Goal: Communication & Community: Answer question/provide support

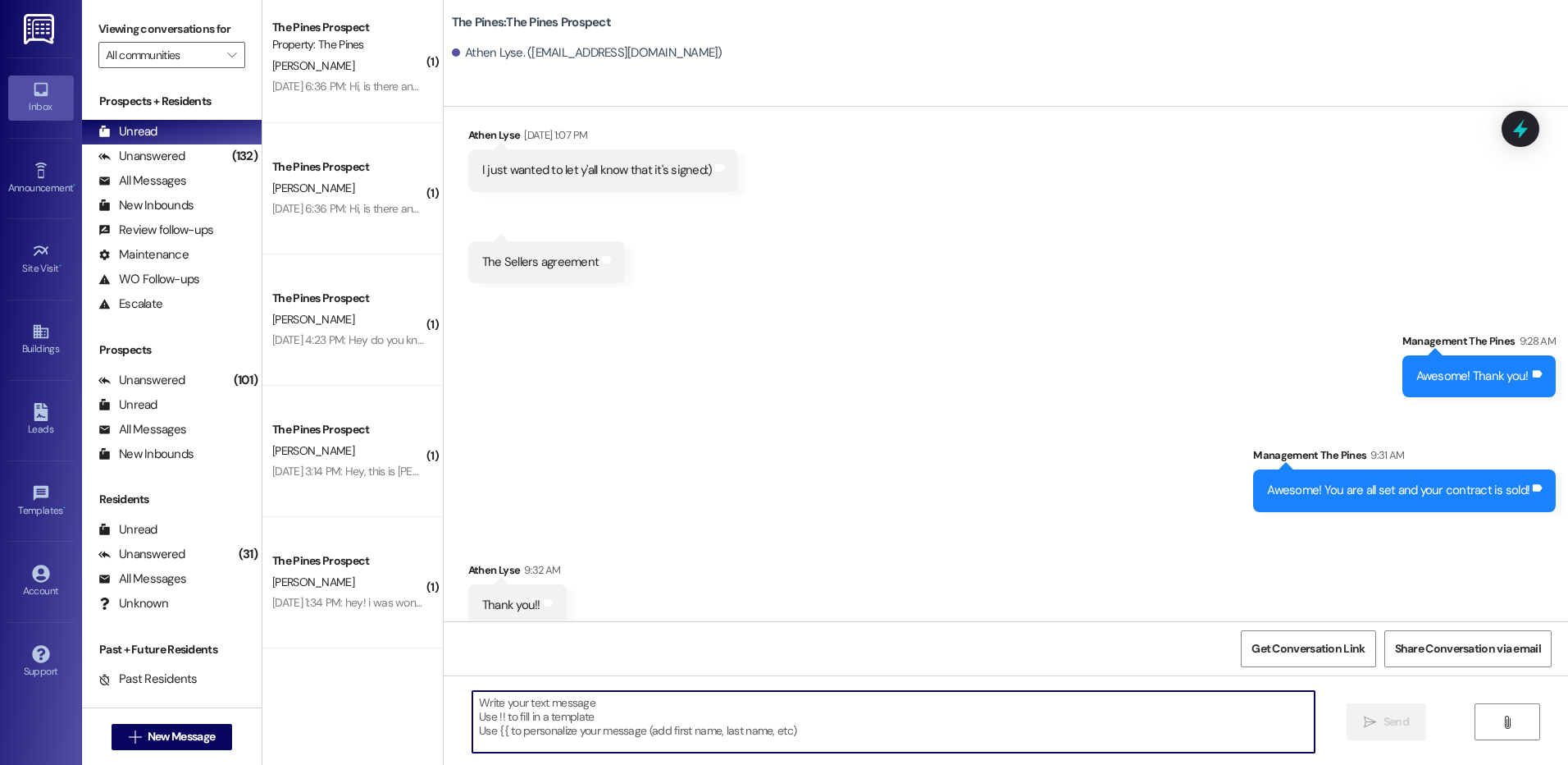
scroll to position [2584, 0]
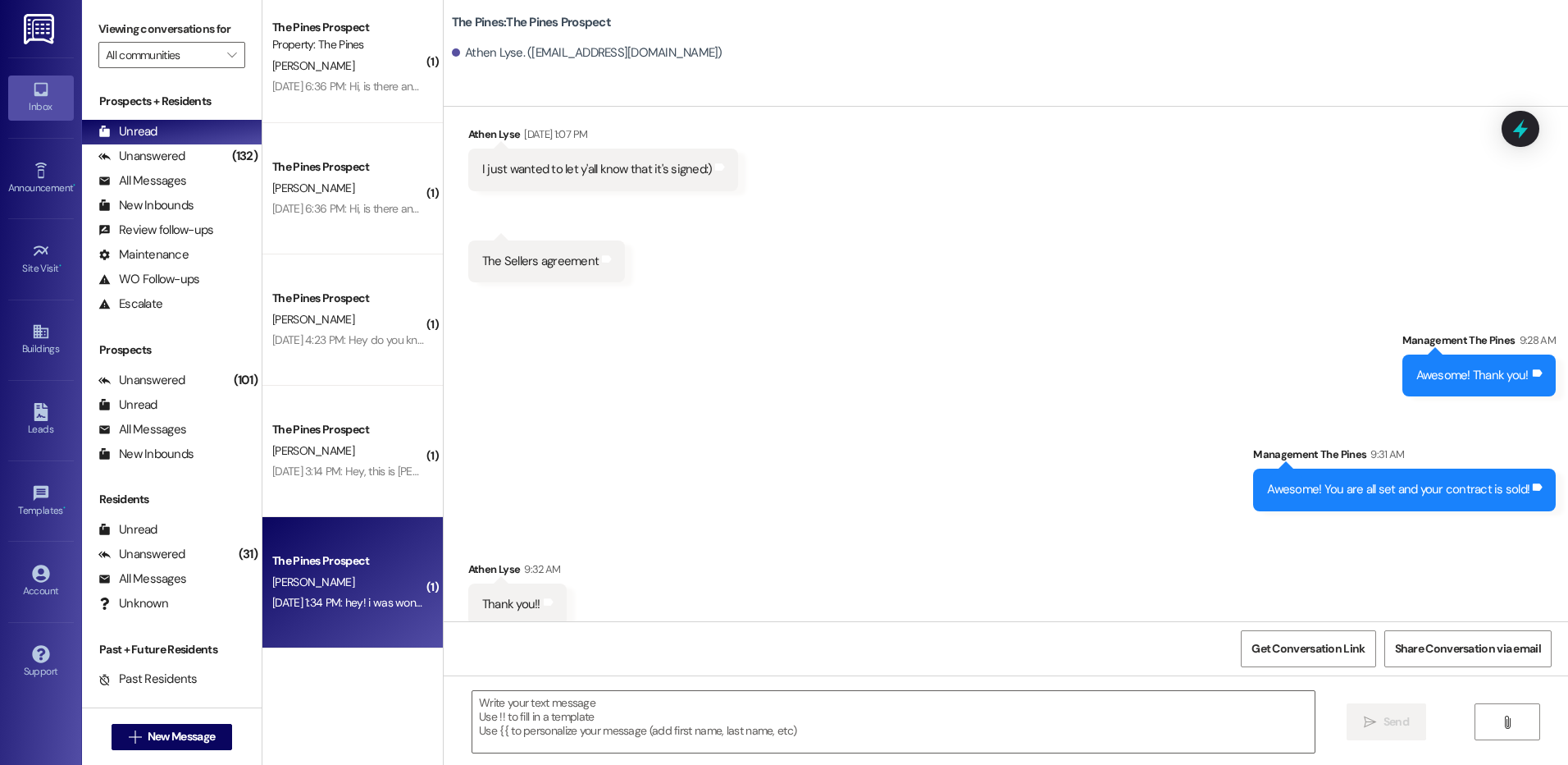
click at [349, 594] on div "[DATE] 1:34 PM: hey! i was wondering if we have a mail key or something? how do…" at bounding box center [348, 603] width 155 height 21
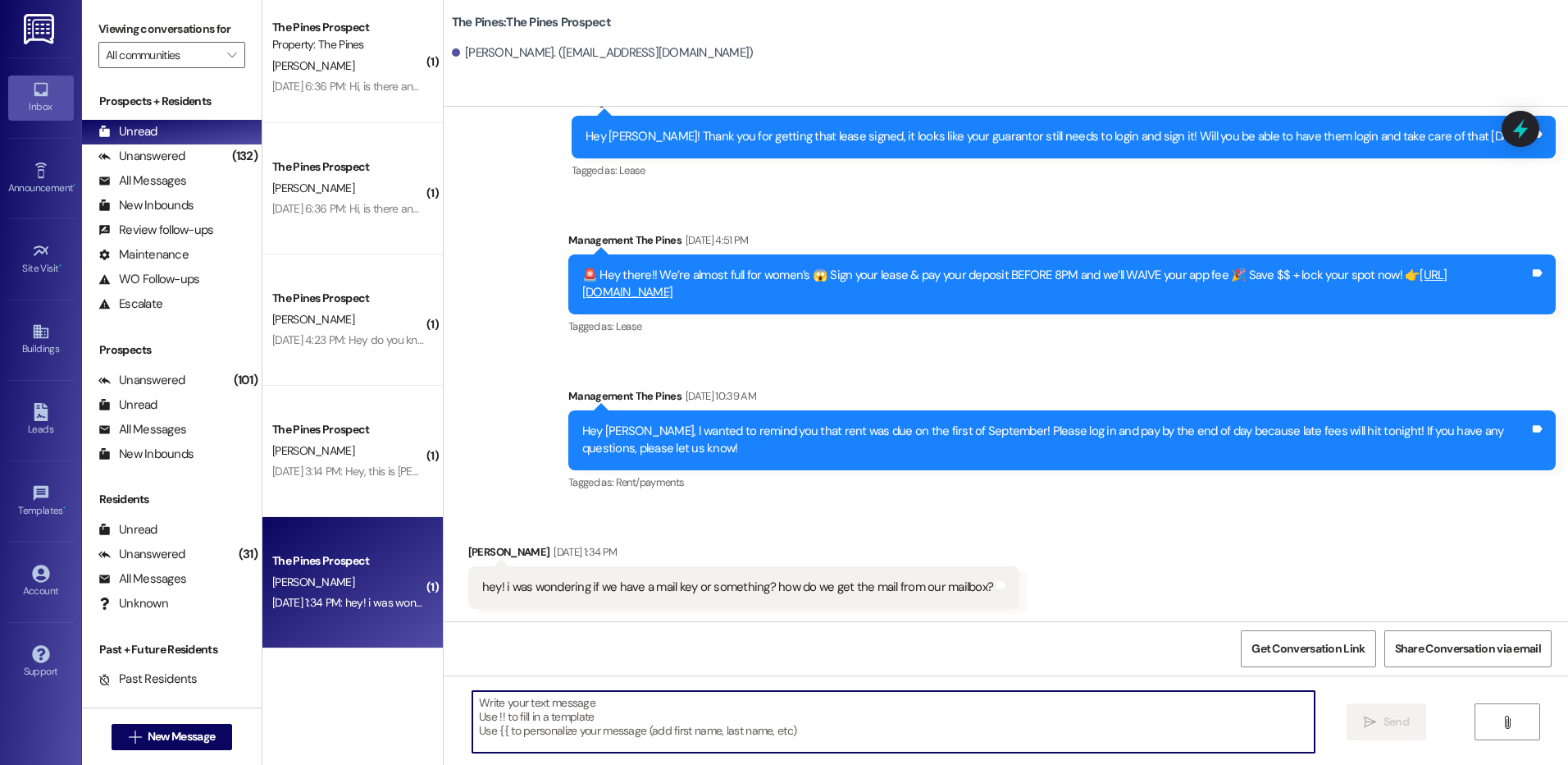
click at [681, 715] on textarea at bounding box center [893, 722] width 842 height 61
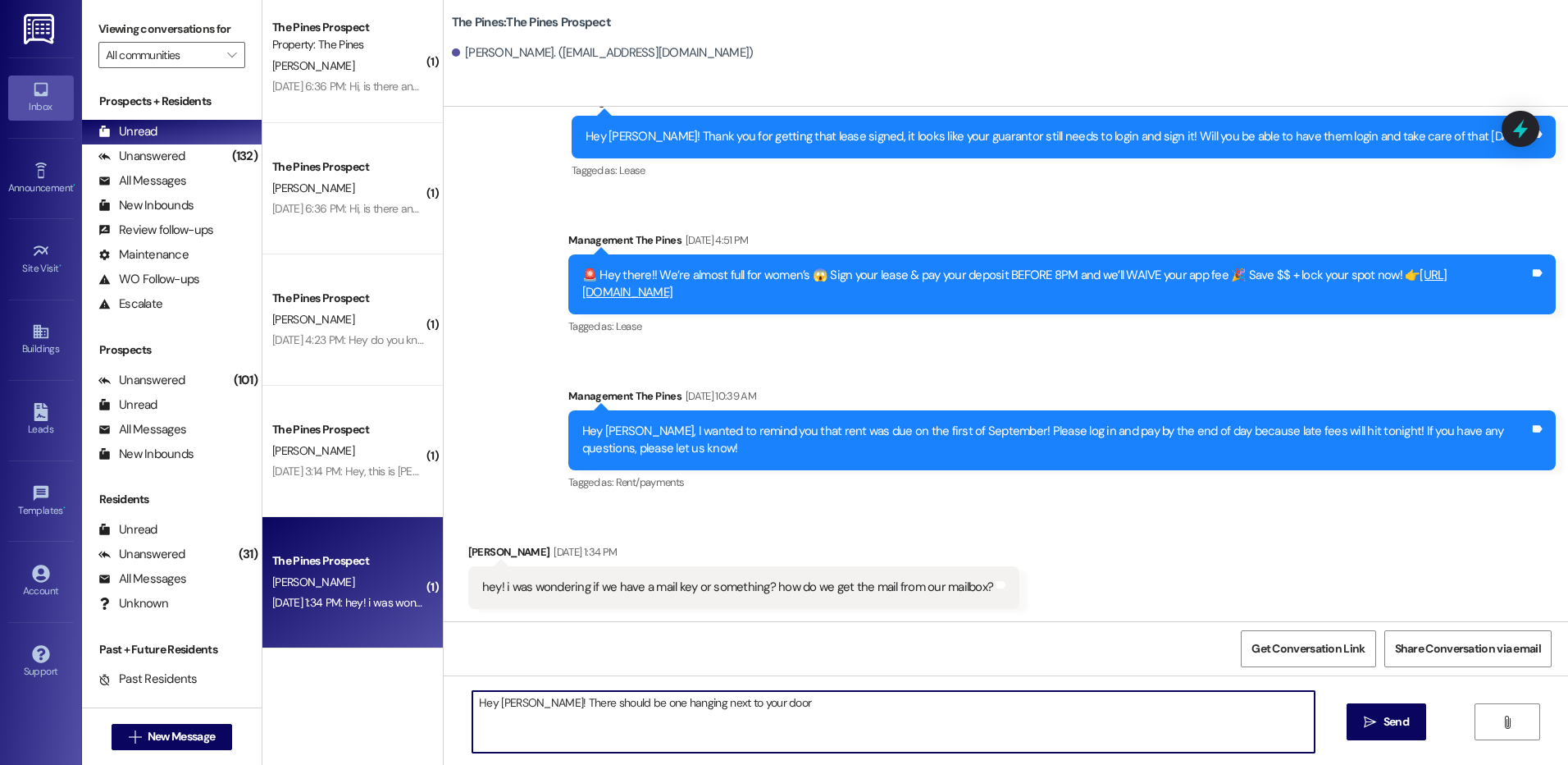
type textarea "Hey [PERSON_NAME]! There should be one hanging next to your door!"
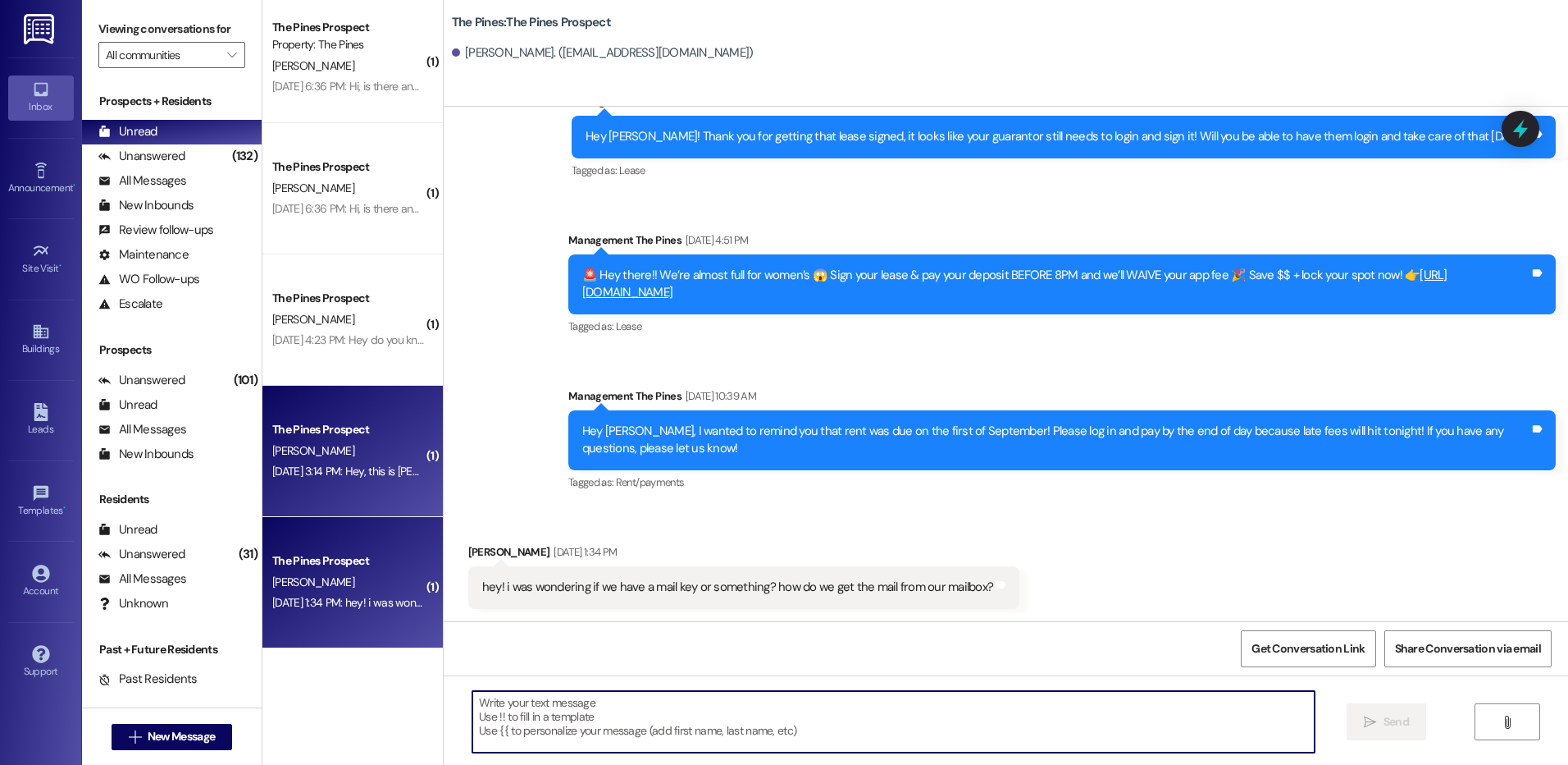
click at [307, 459] on div "[PERSON_NAME]" at bounding box center [348, 451] width 155 height 21
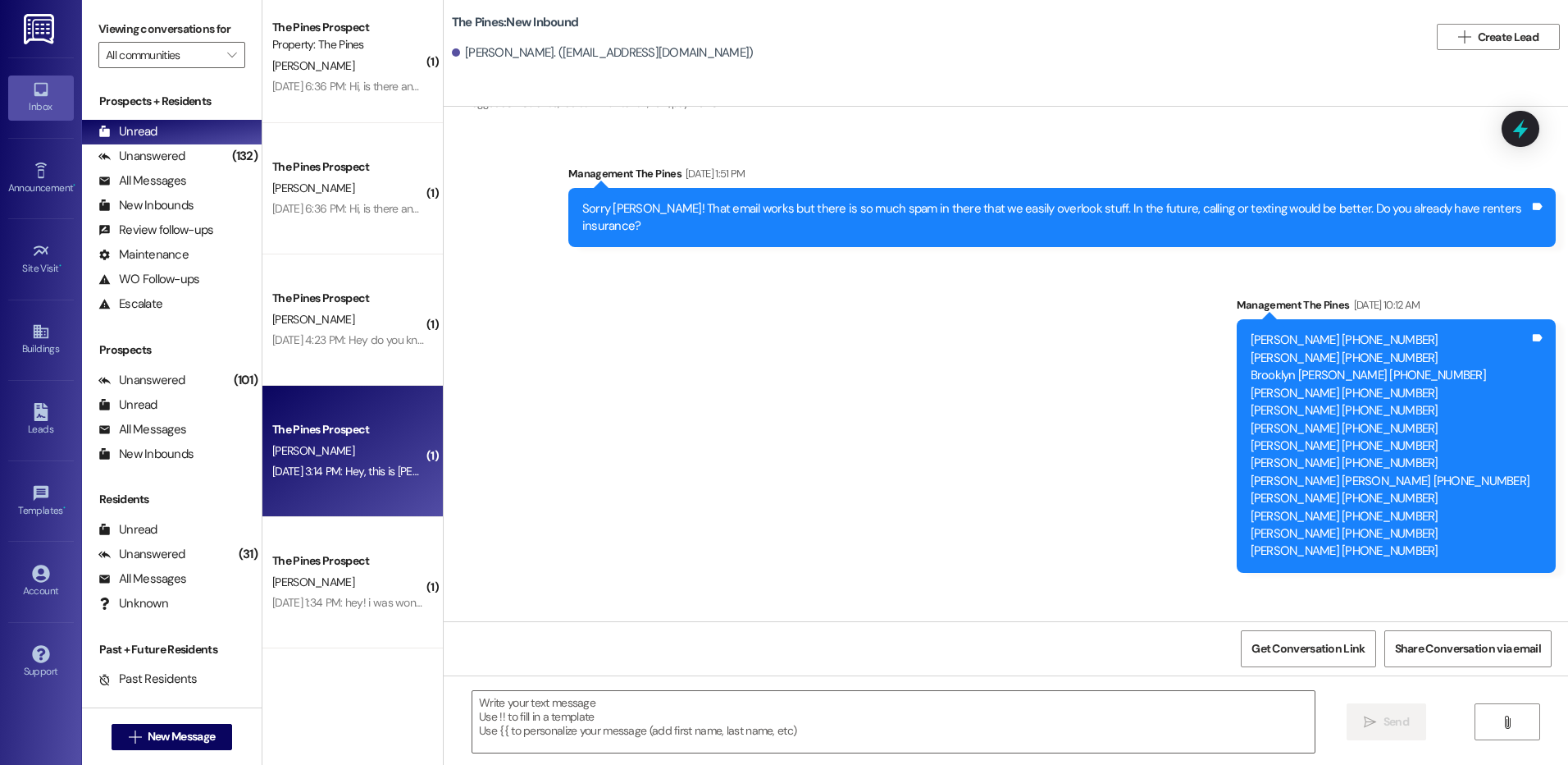
scroll to position [2051, 0]
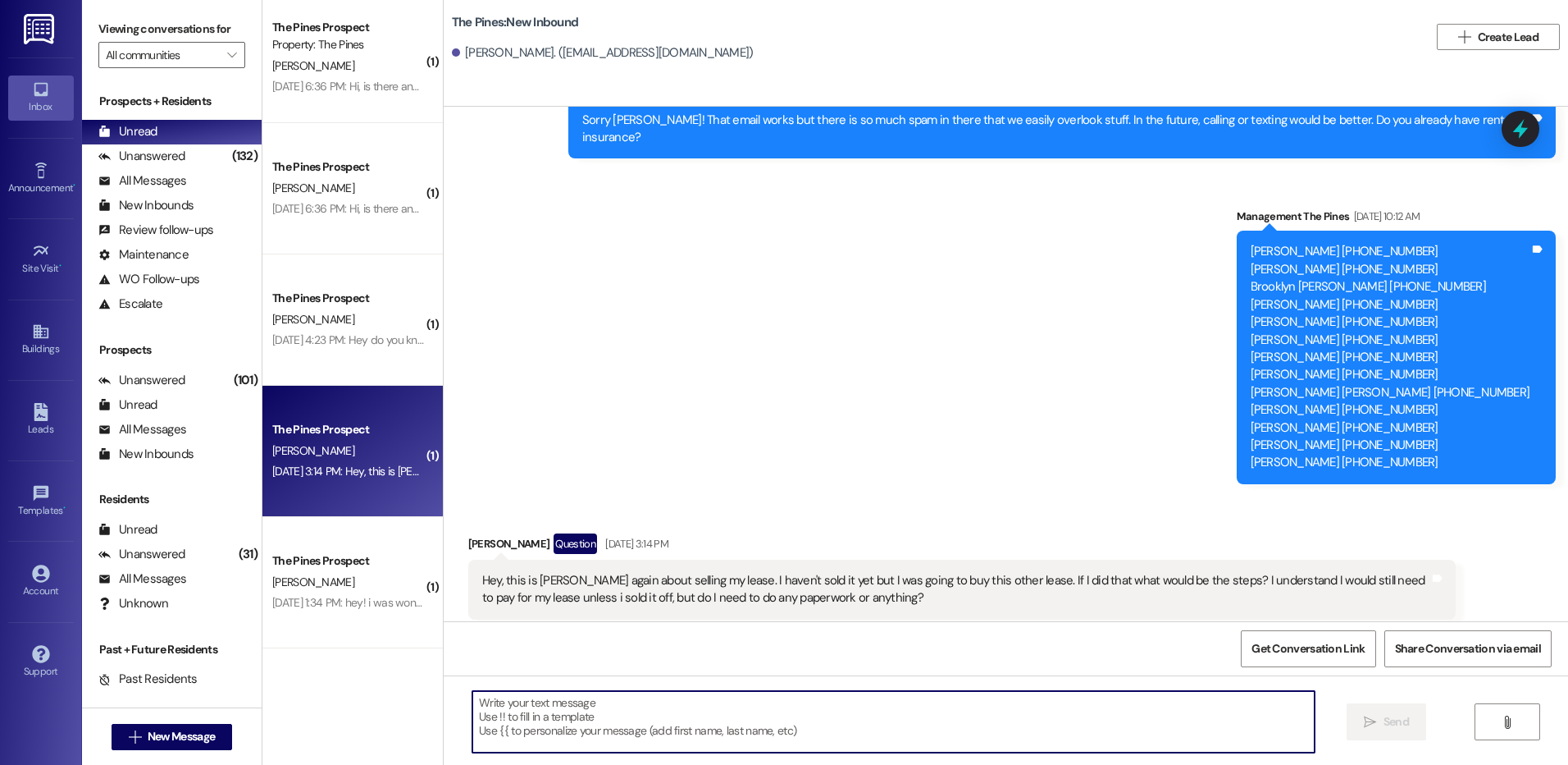
click at [712, 734] on textarea at bounding box center [893, 722] width 842 height 61
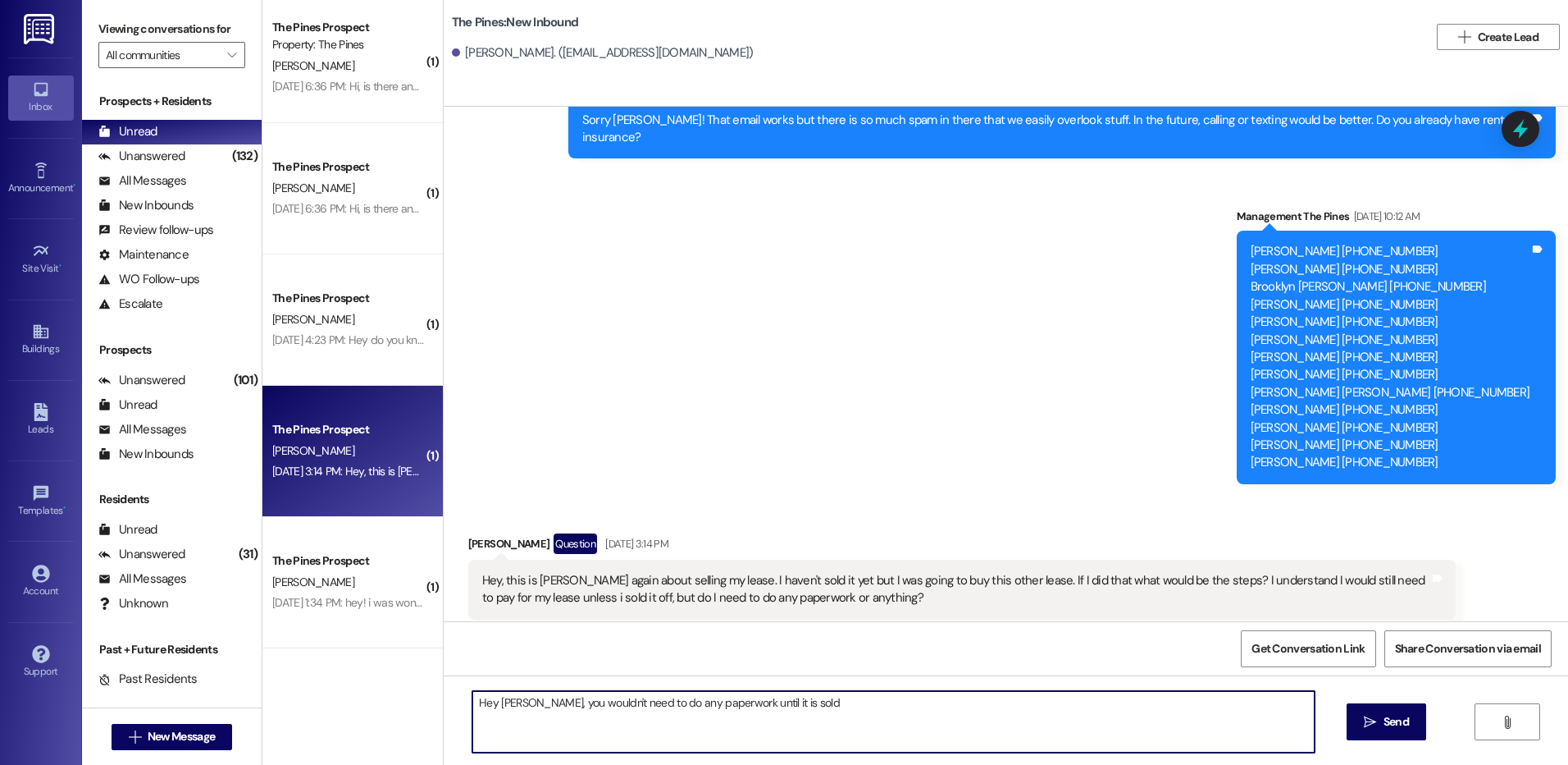
type textarea "Hey [PERSON_NAME], you wouldn't need to do any paperwork until it is sold!"
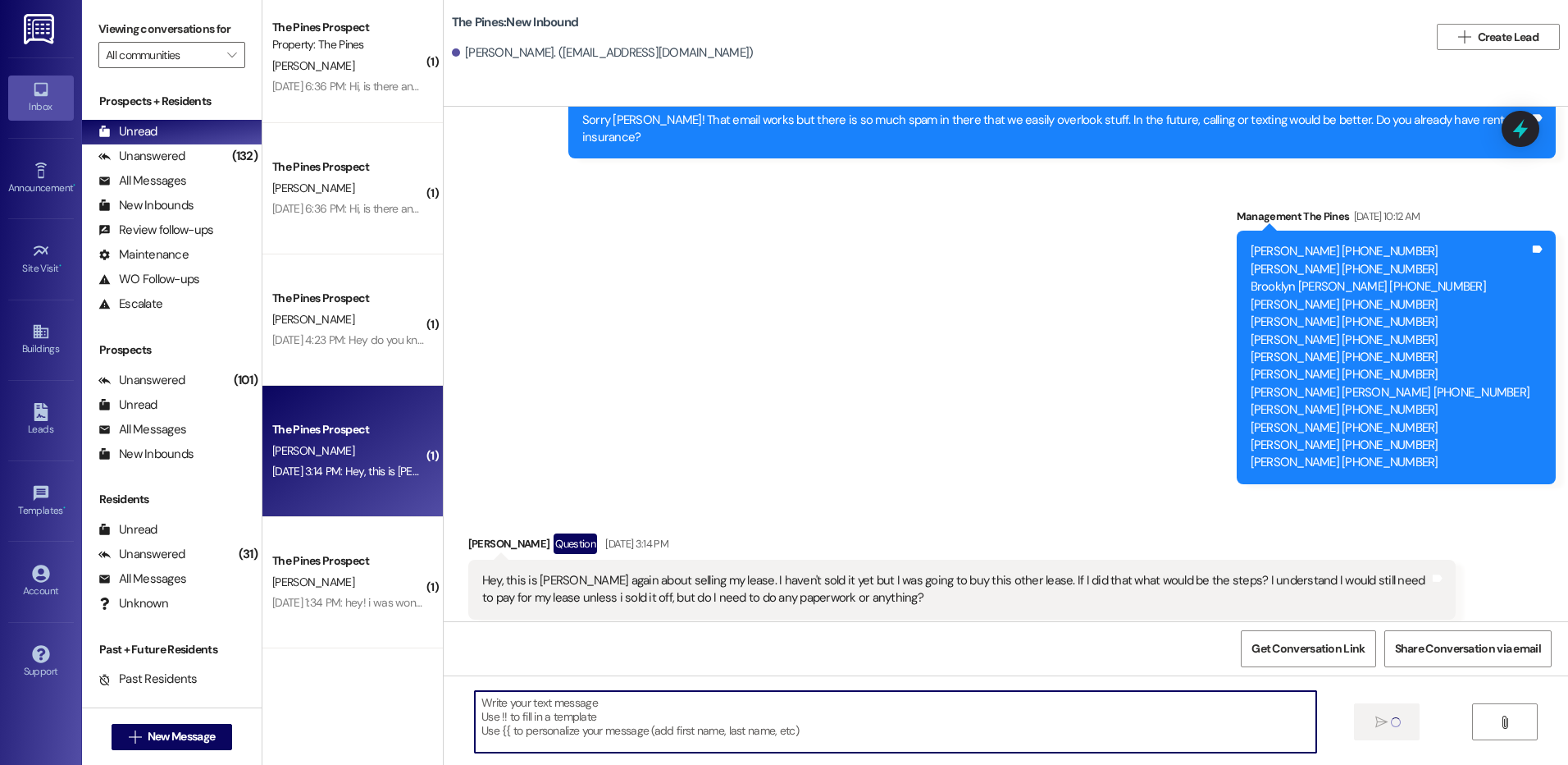
scroll to position [2050, 0]
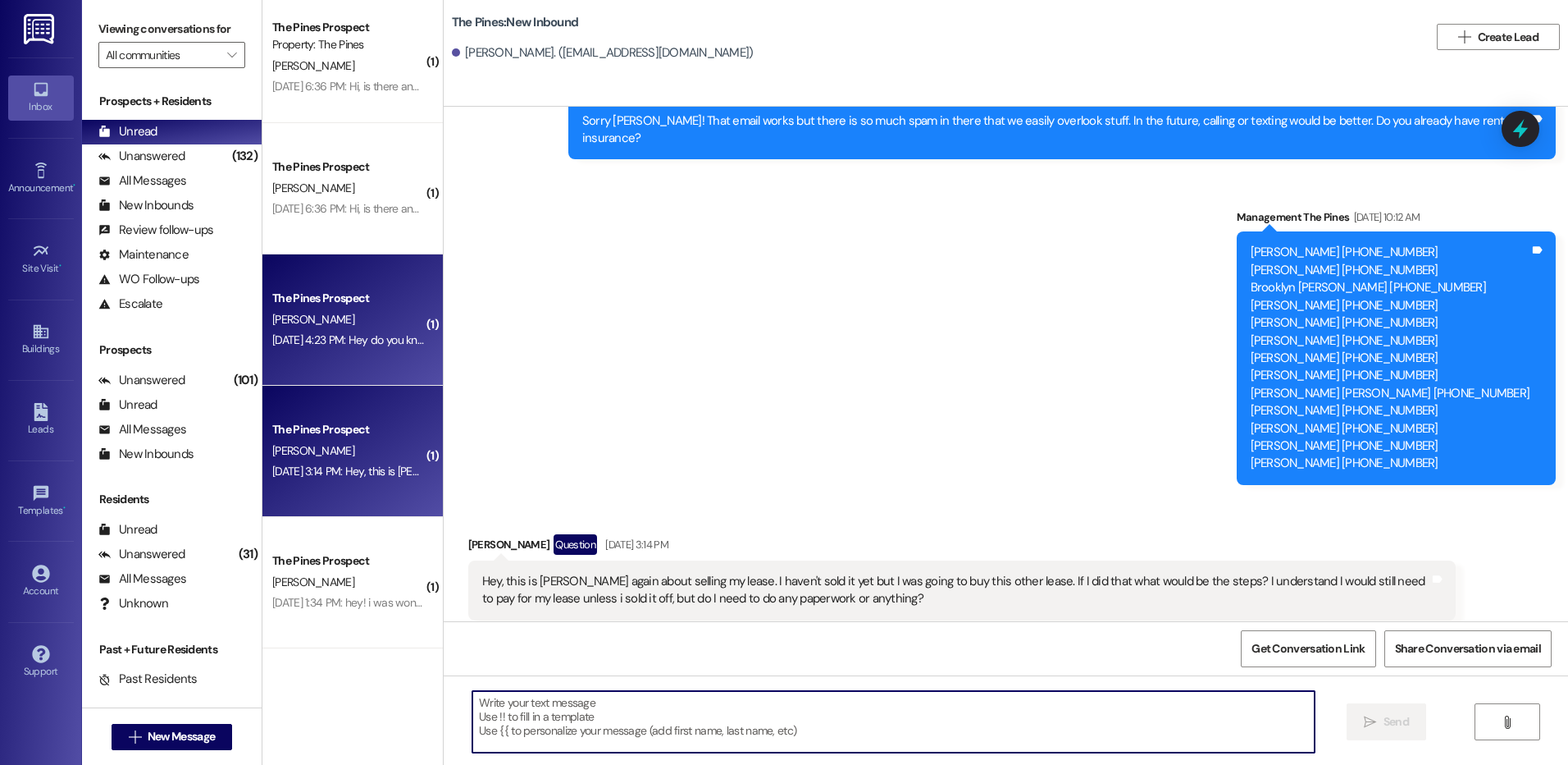
click at [346, 354] on div "The Pines Prospect [PERSON_NAME] [DATE] 4:23 PM: Hey do you know when that will…" at bounding box center [353, 320] width 181 height 131
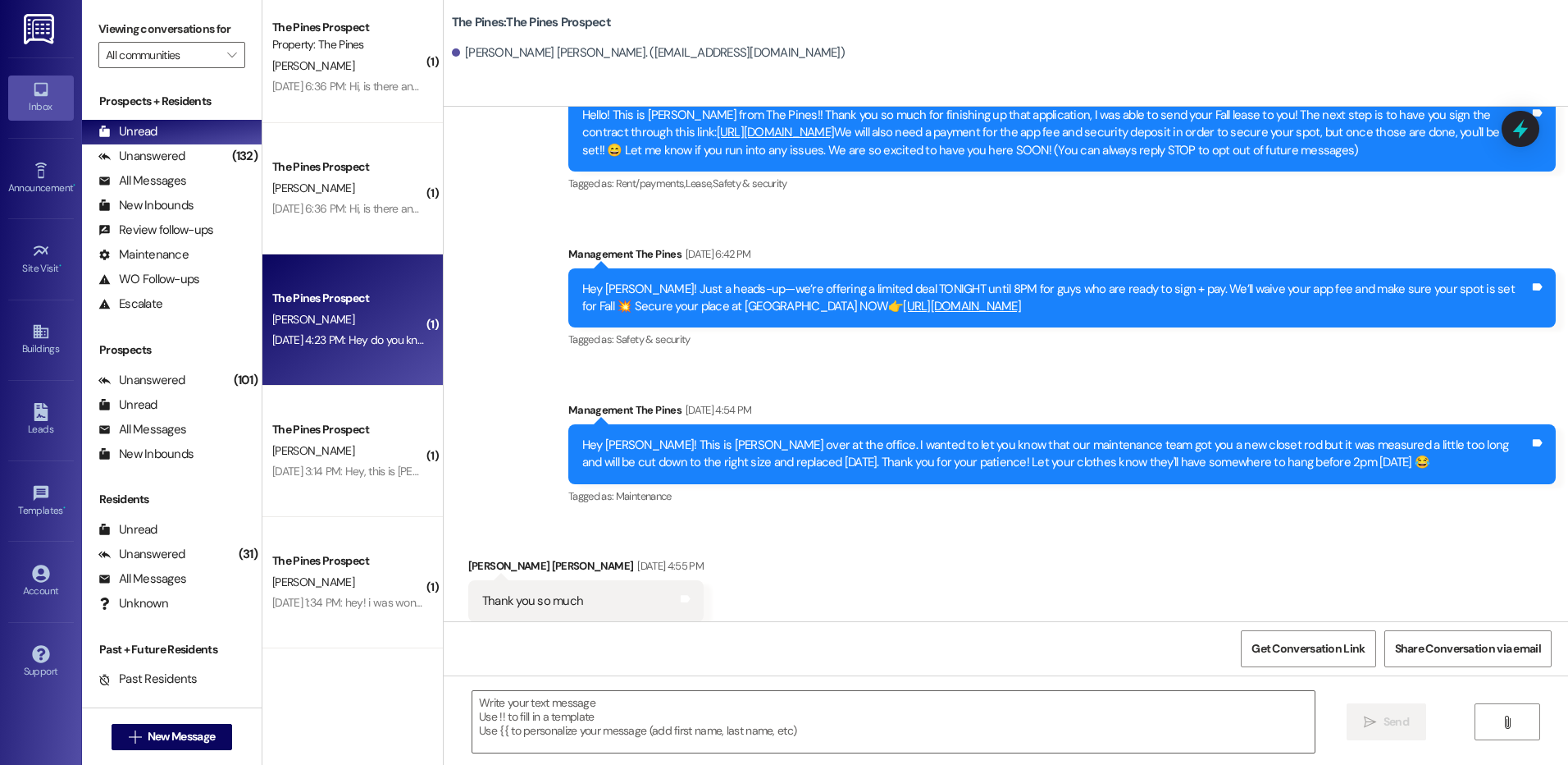
scroll to position [214, 0]
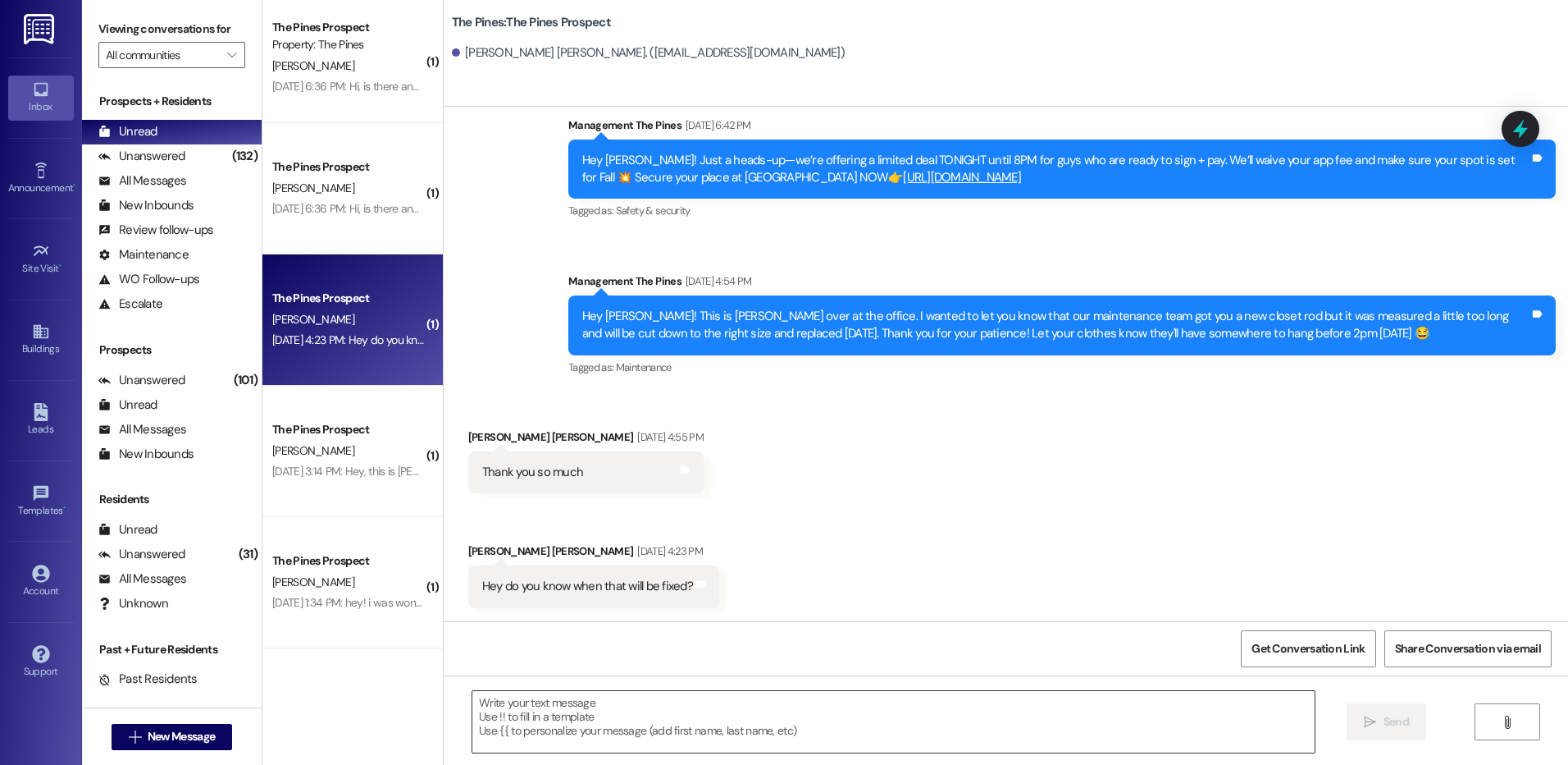
click at [664, 718] on textarea at bounding box center [893, 722] width 842 height 61
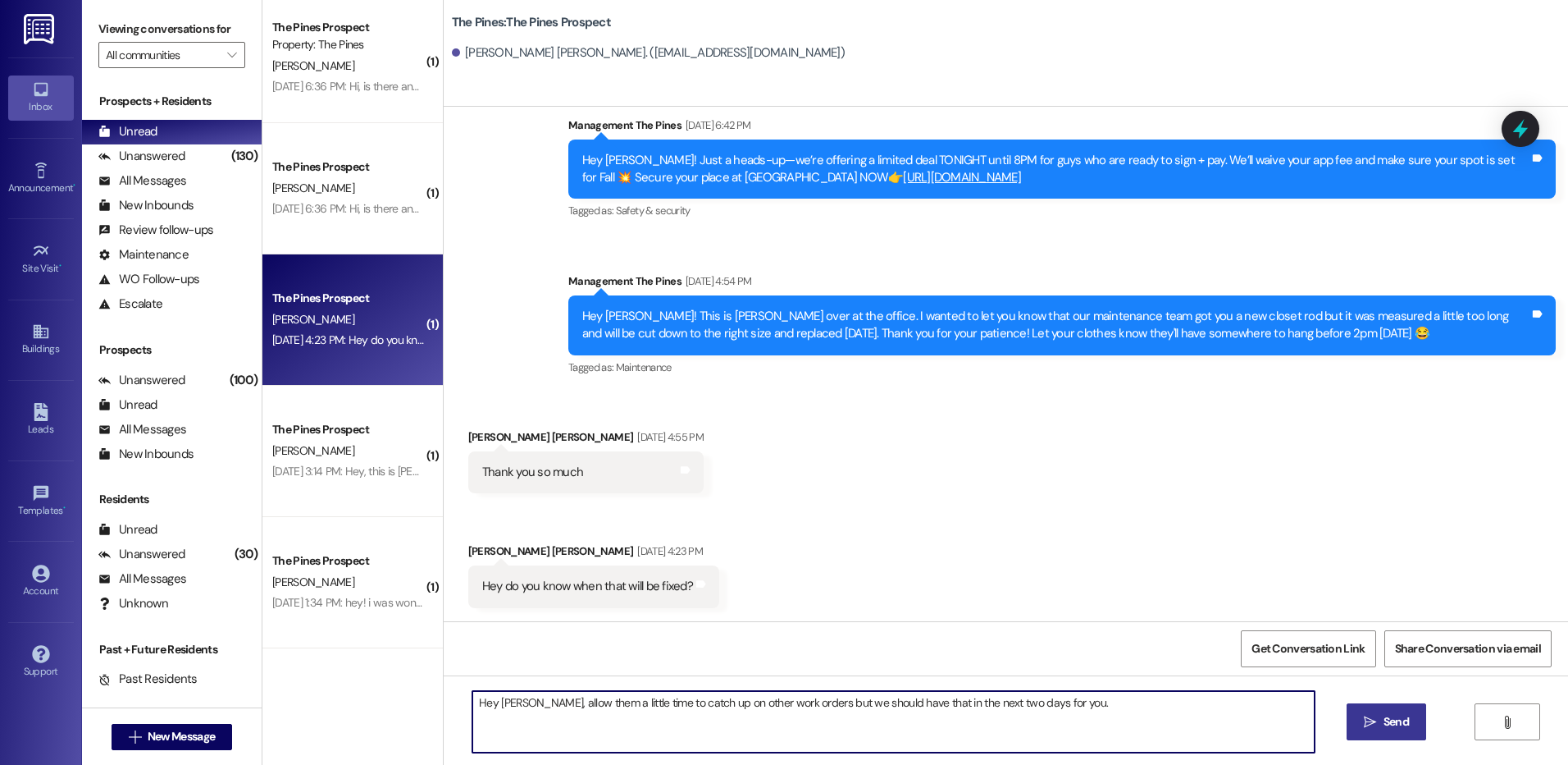
type textarea "Hey [PERSON_NAME], allow them a little time to catch up on other work orders bu…"
click at [1387, 716] on span "Send" at bounding box center [1397, 722] width 26 height 17
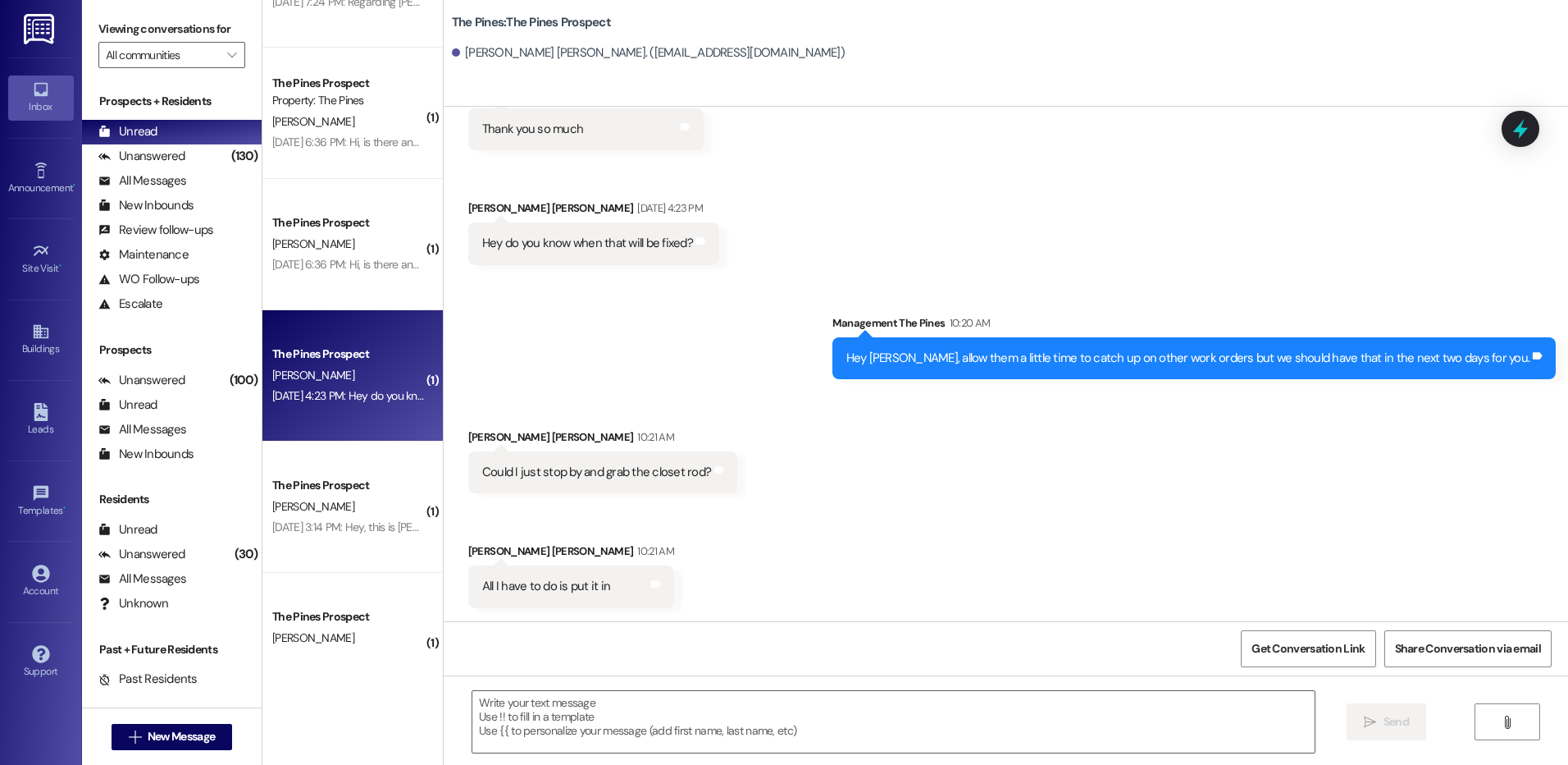
scroll to position [320, 0]
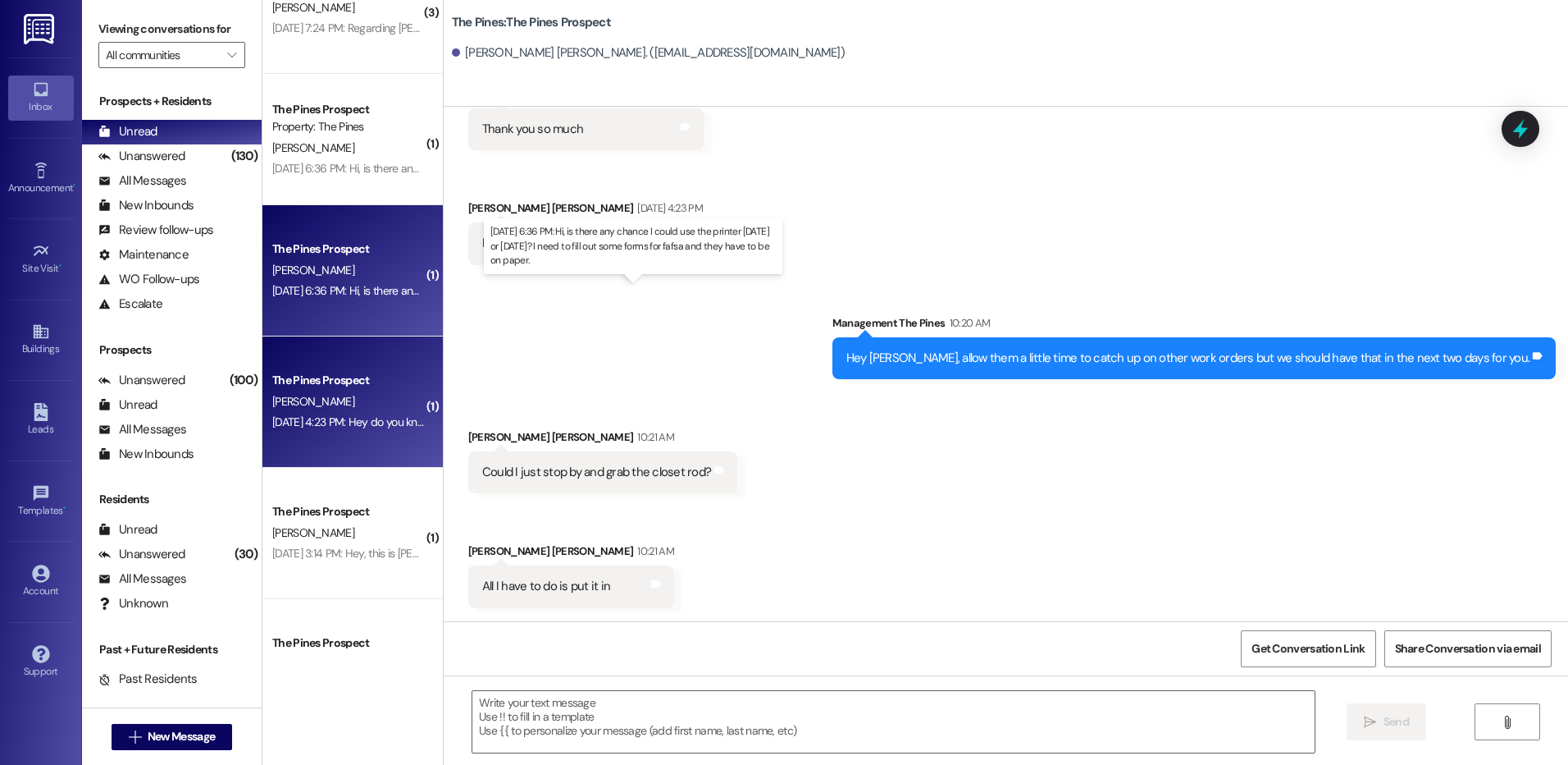
click at [321, 293] on div "[DATE] 6:36 PM: Hi, is there any chance I could use the printer [DATE] or [DATE…" at bounding box center [621, 291] width 697 height 15
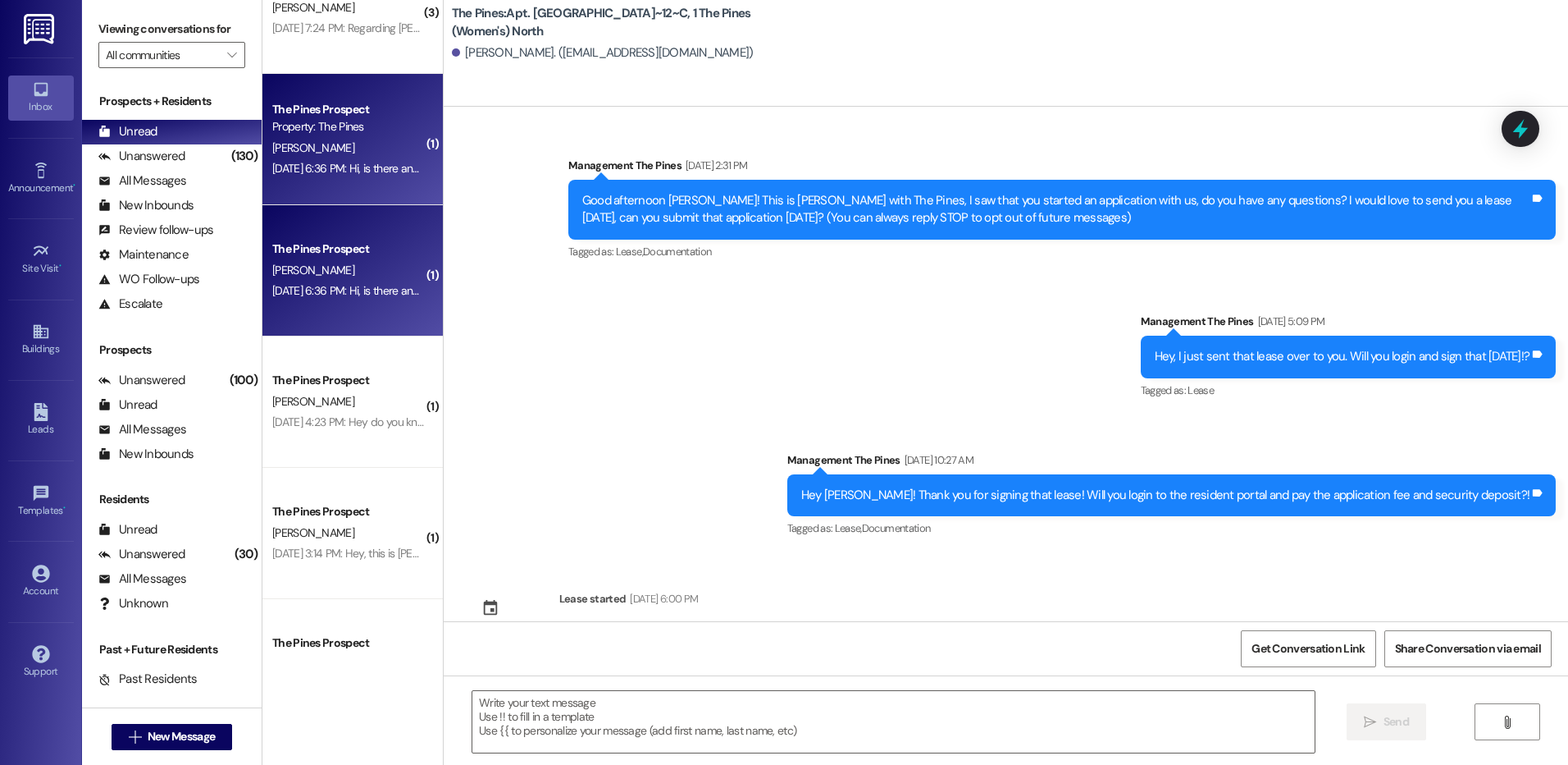
scroll to position [16230, 0]
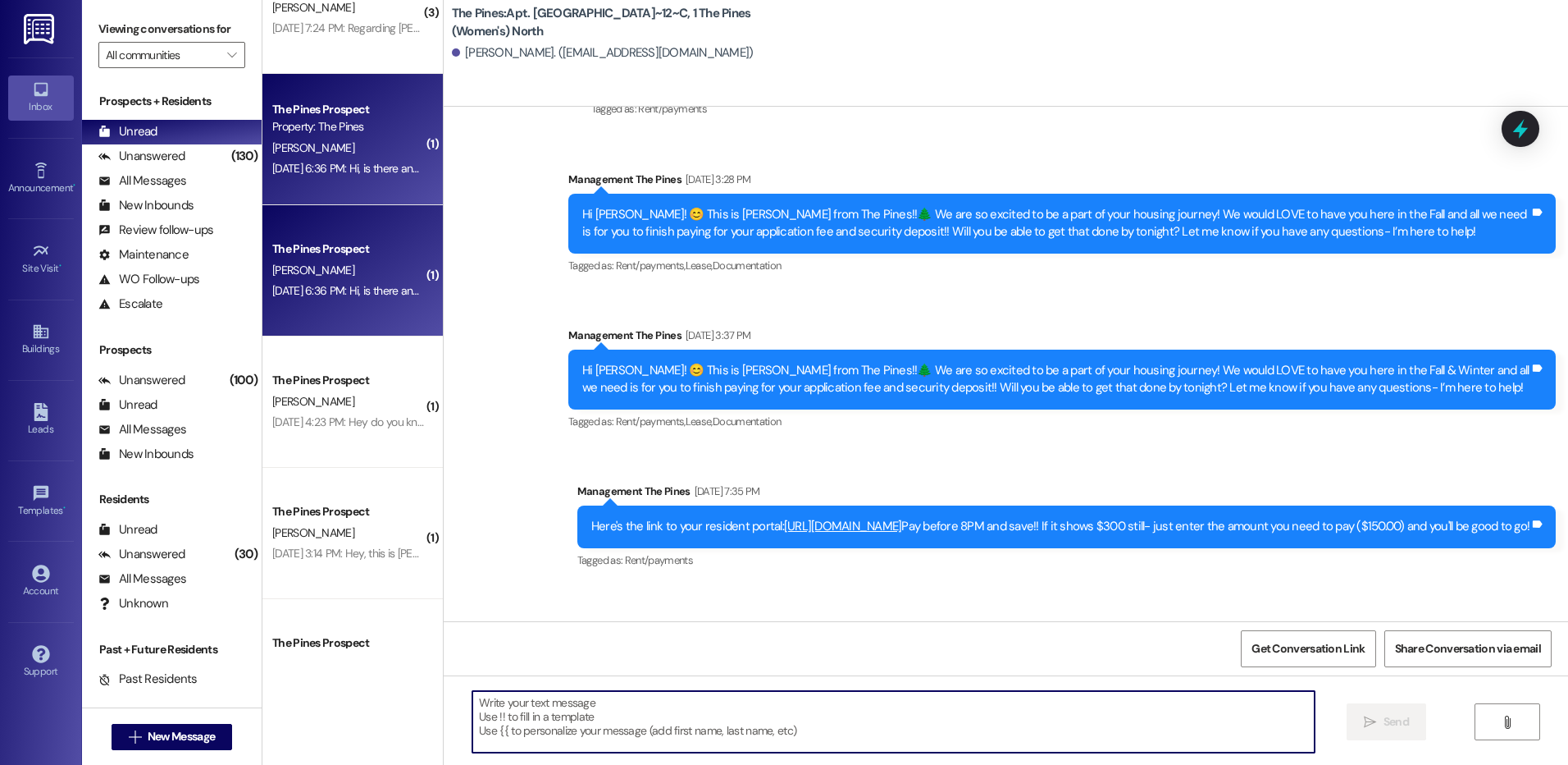
drag, startPoint x: 710, startPoint y: 736, endPoint x: 717, endPoint y: 715, distance: 22.1
click at [710, 734] on textarea at bounding box center [893, 722] width 842 height 61
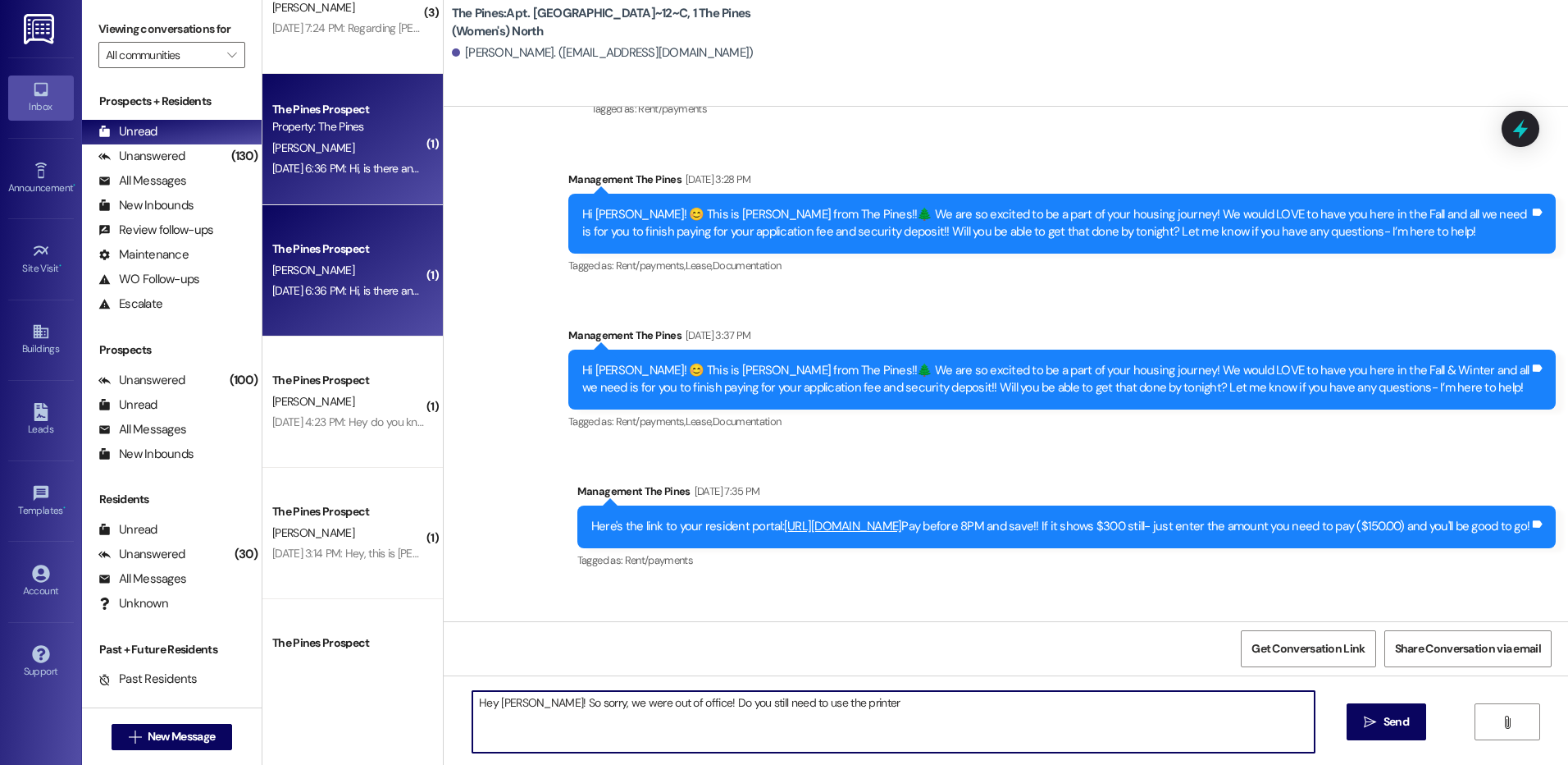
type textarea "Hey [PERSON_NAME]! So sorry, we were out of office! Do you still need to use th…"
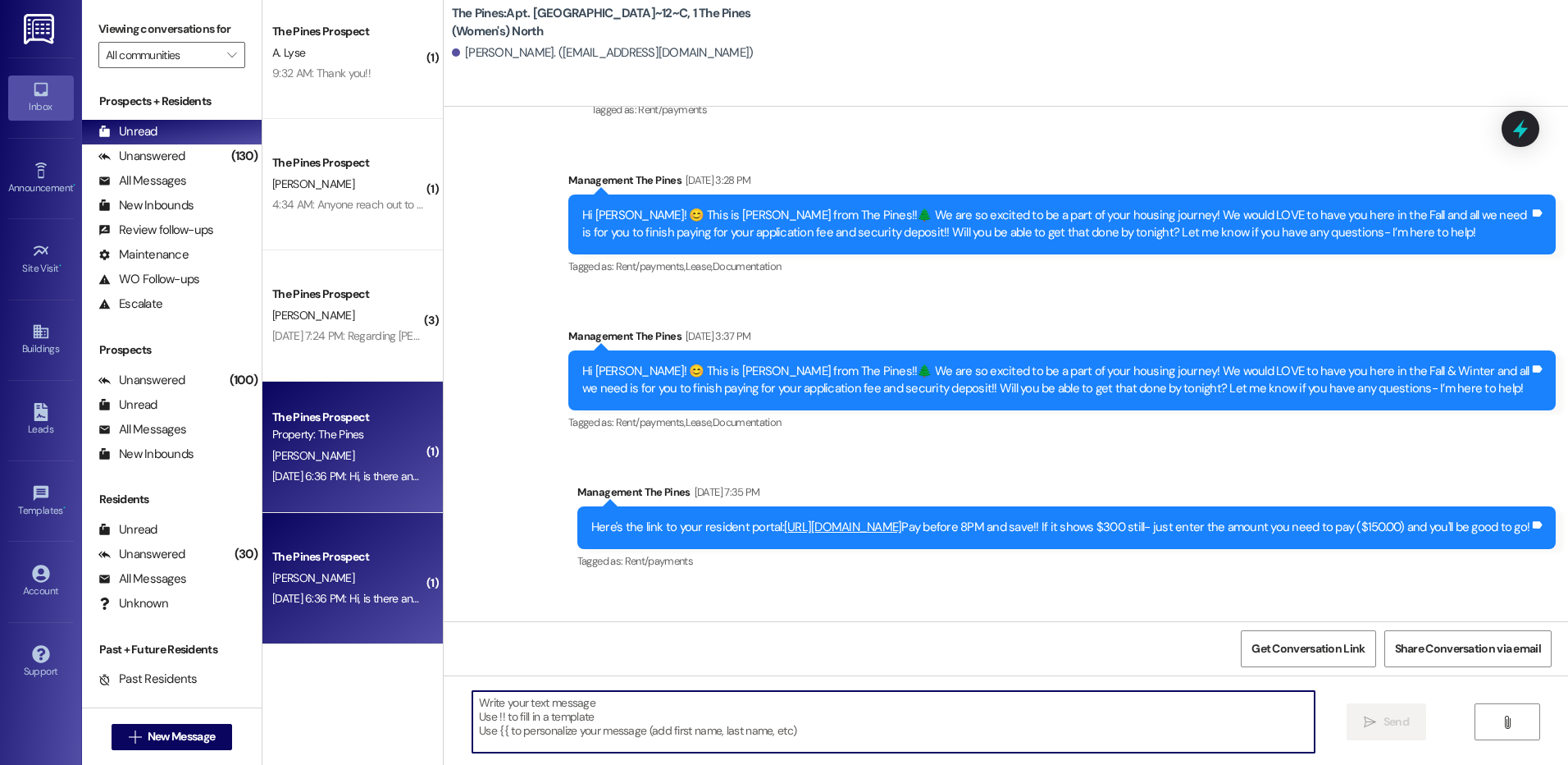
scroll to position [0, 0]
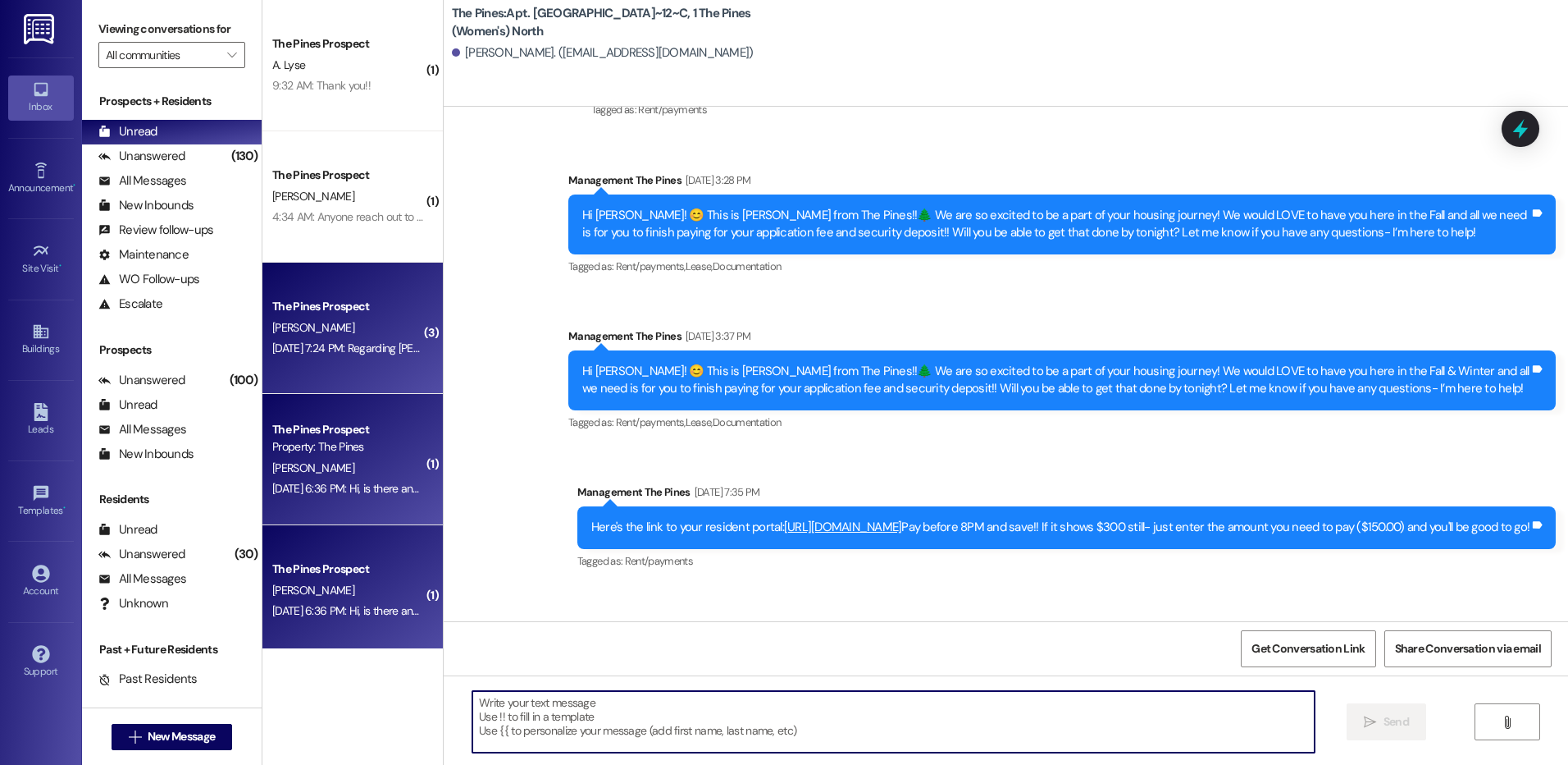
click at [298, 329] on span "[PERSON_NAME]" at bounding box center [313, 327] width 82 height 15
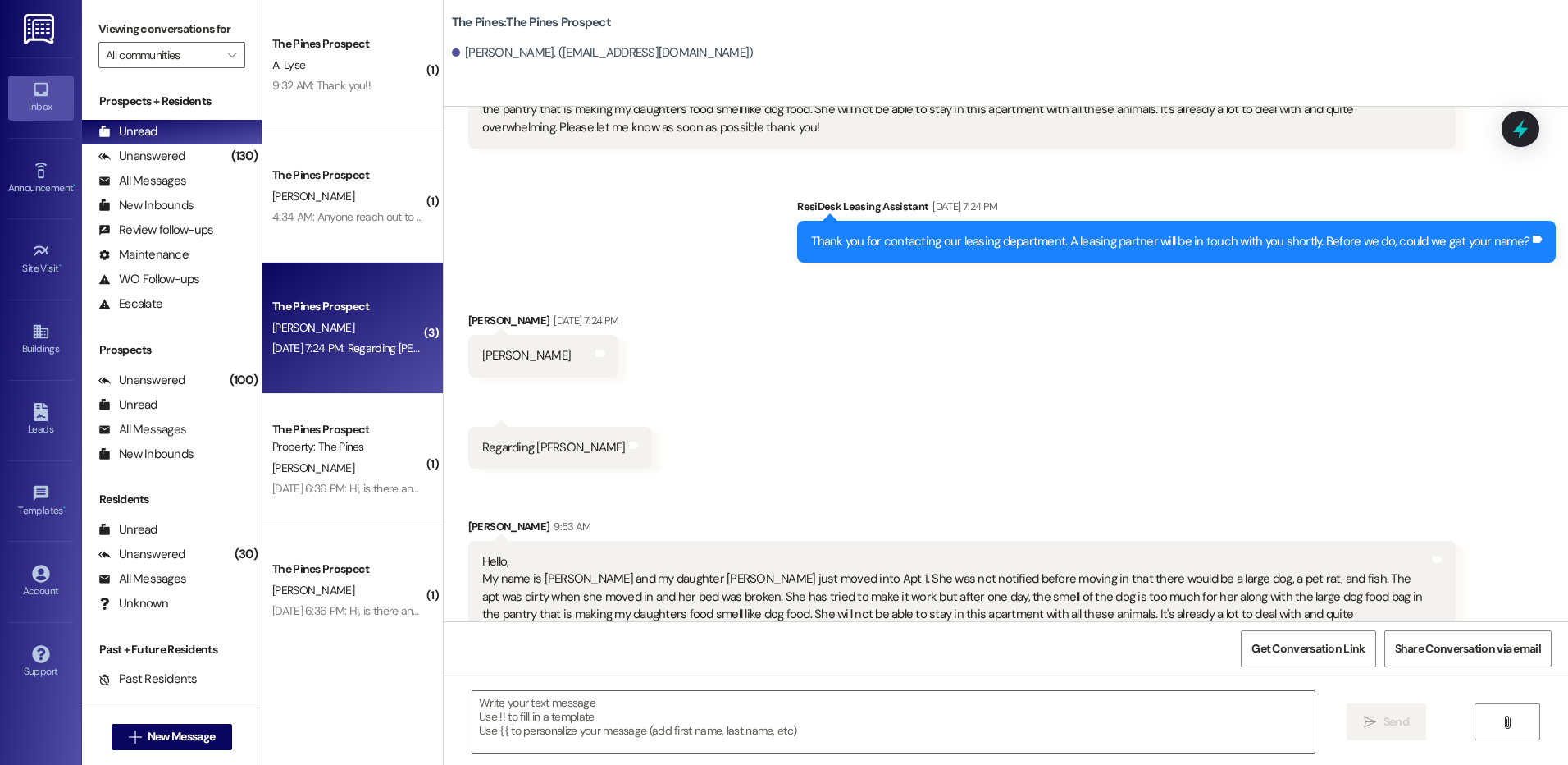
scroll to position [189, 0]
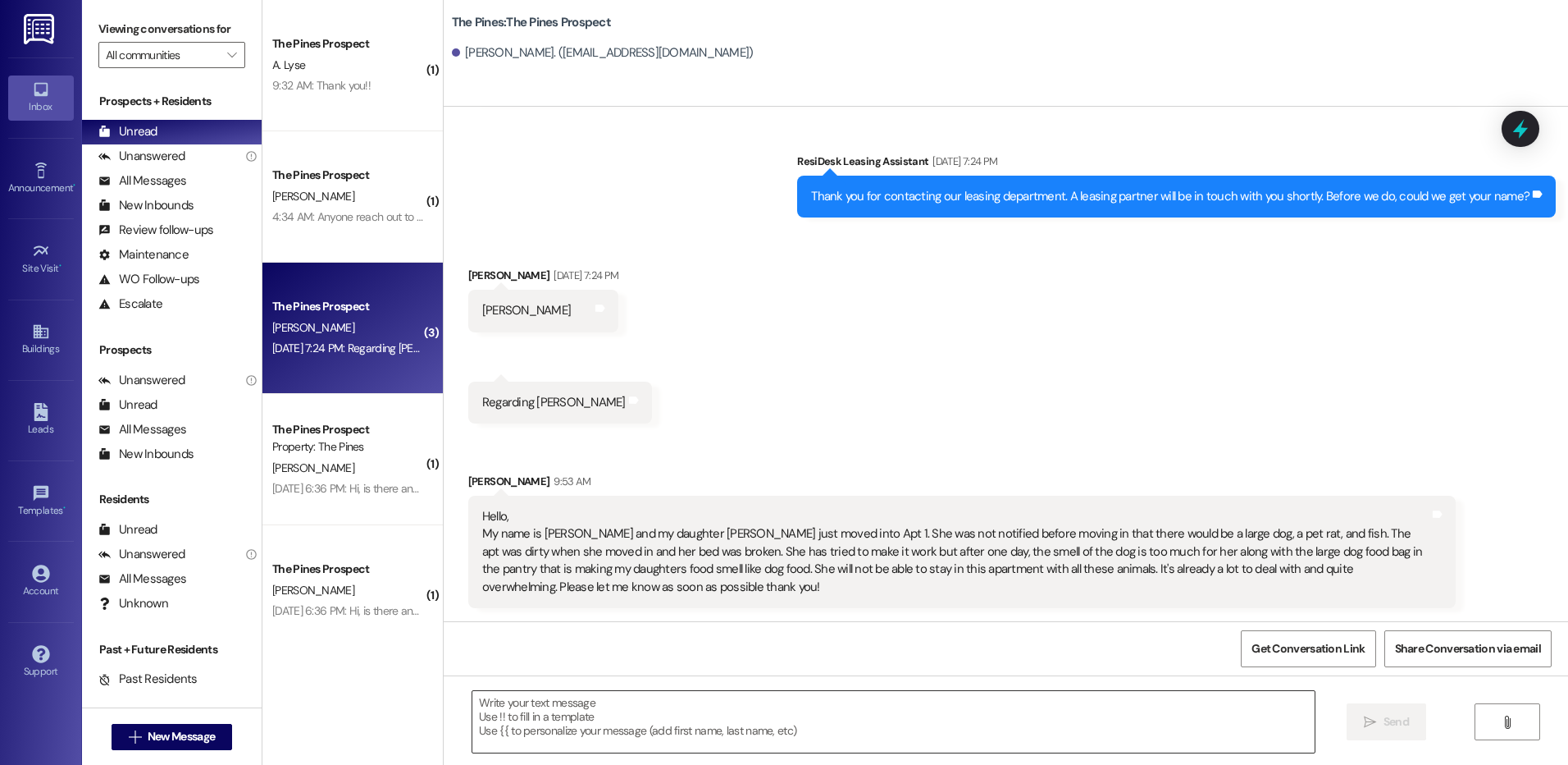
click at [746, 726] on textarea at bounding box center [893, 722] width 842 height 61
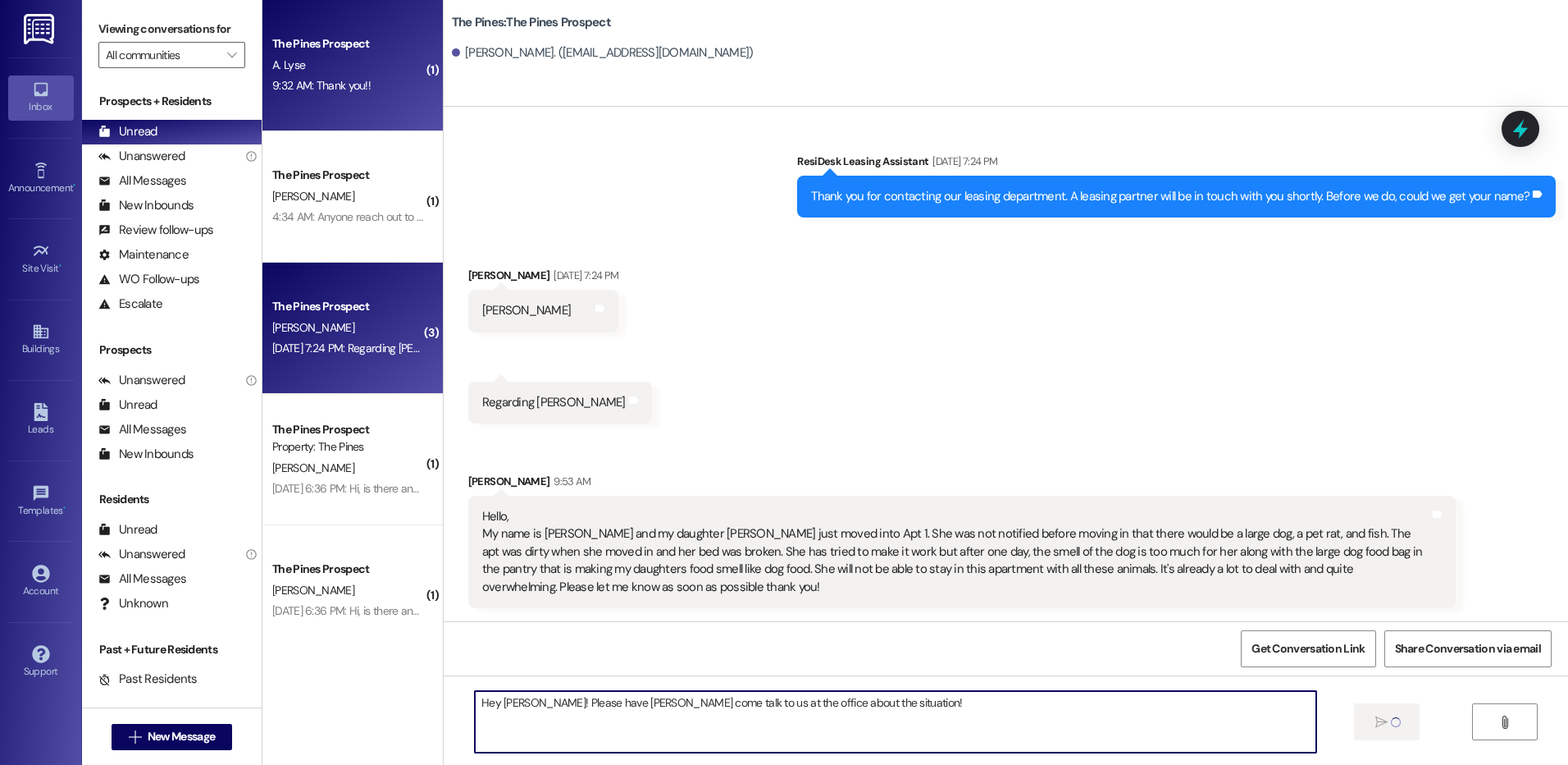
type textarea "Hey [PERSON_NAME]! Please have [PERSON_NAME] come talk to us at the office abou…"
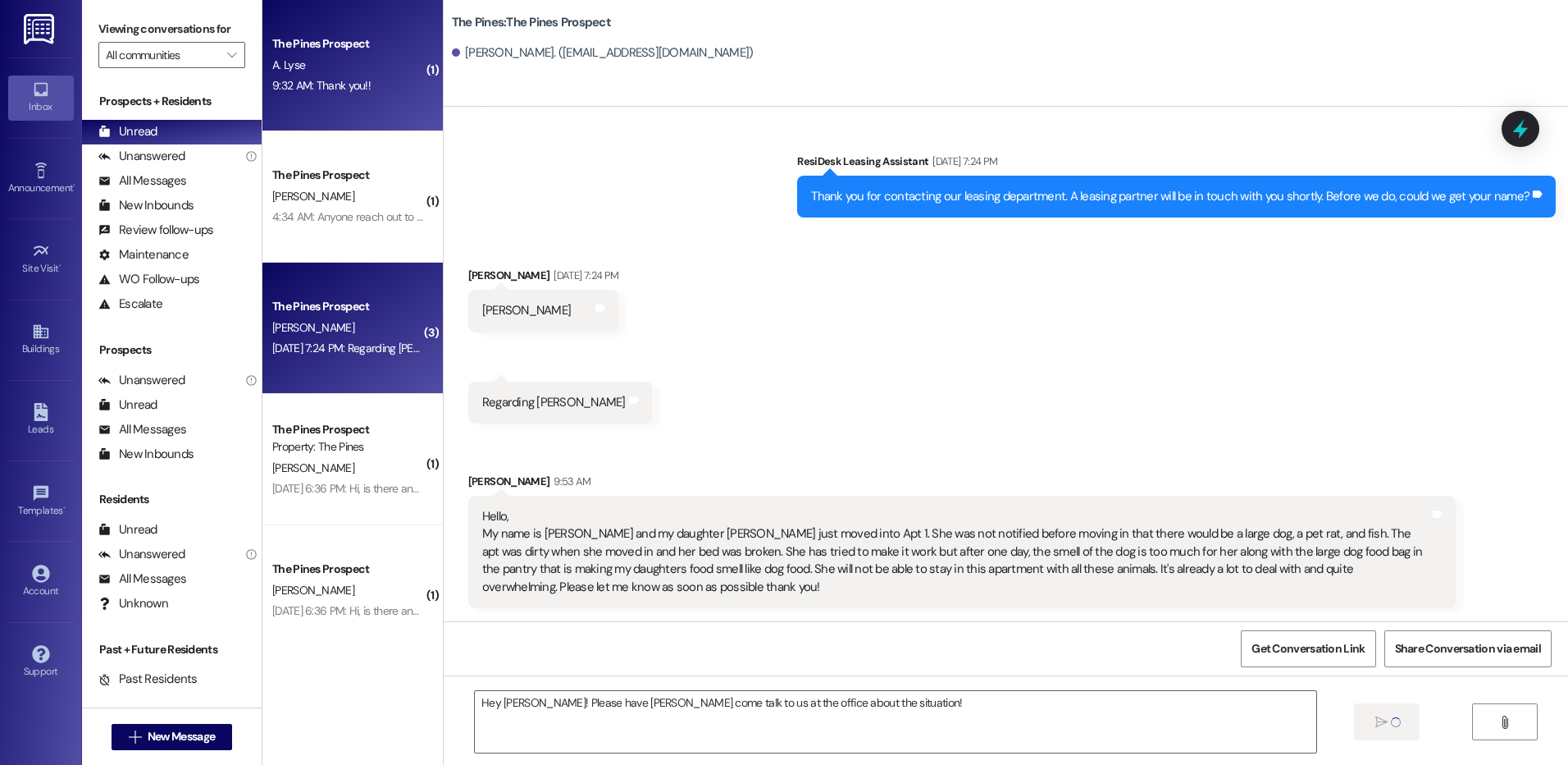
click at [307, 107] on div "The Pines Prospect A. Lyse 9:32 AM: Thank you!! 9:32 AM: Thank you!!" at bounding box center [353, 65] width 181 height 131
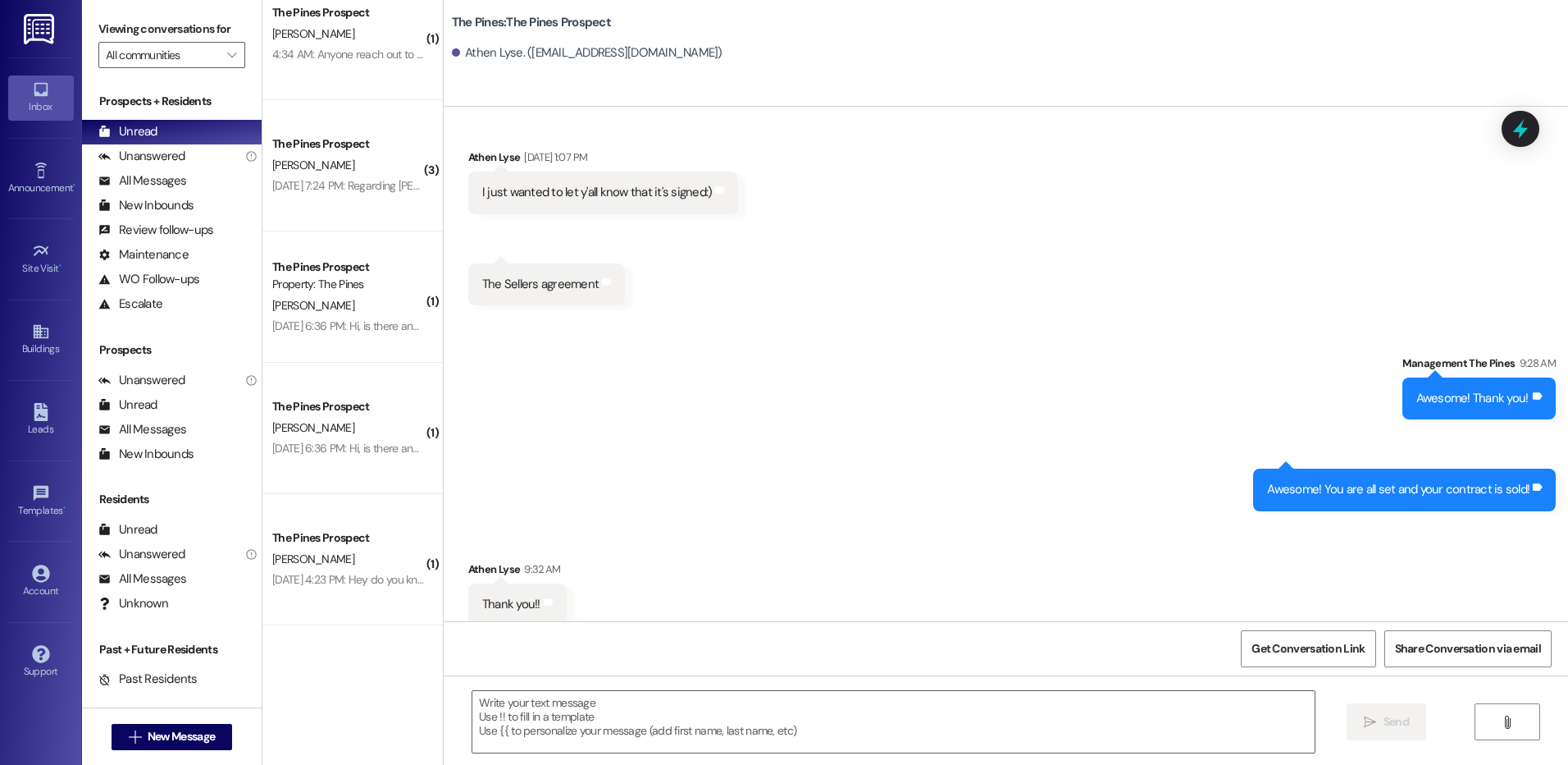
scroll to position [0, 0]
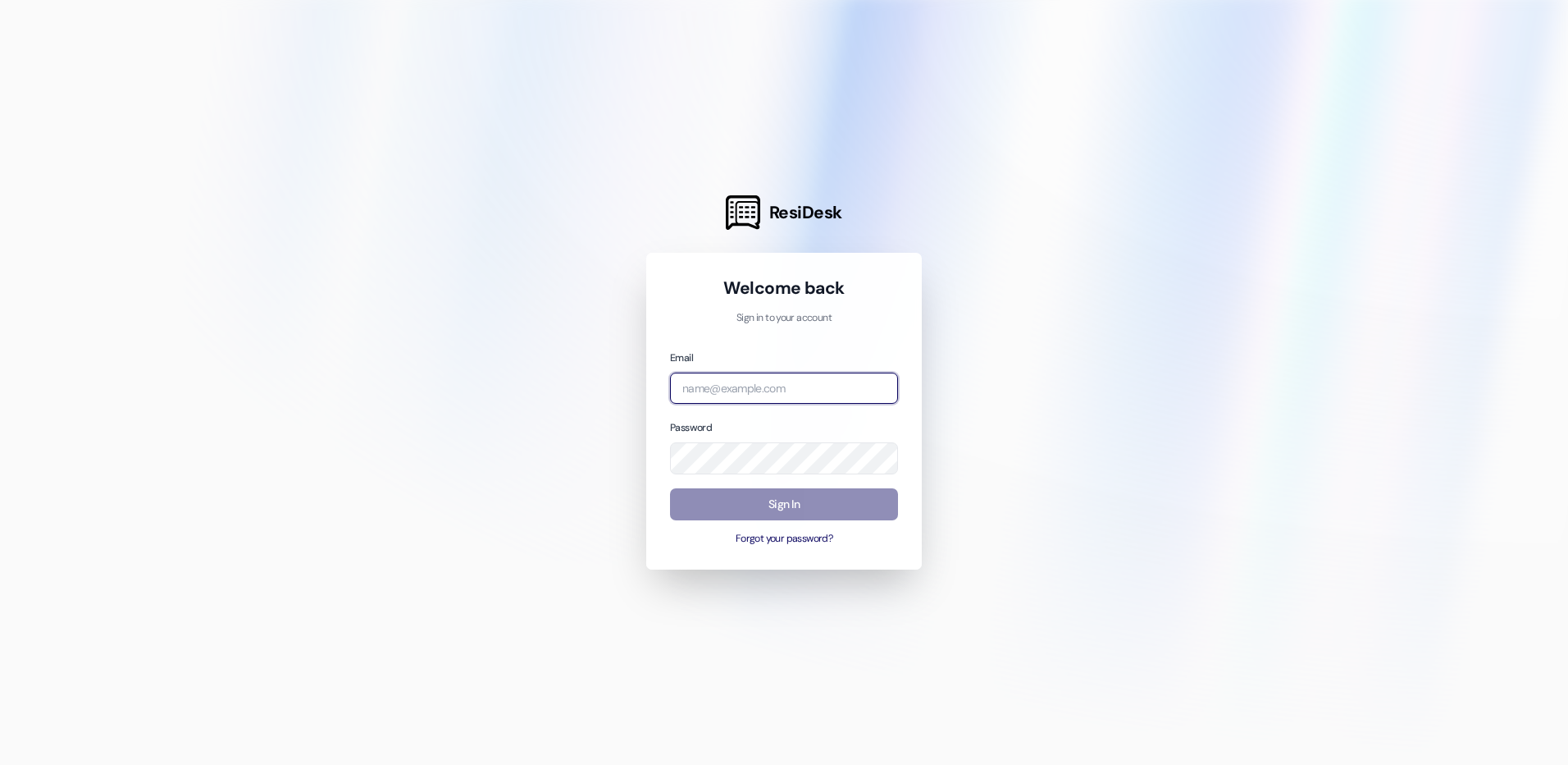
type input "management.thepines@redstoneresidential.com"
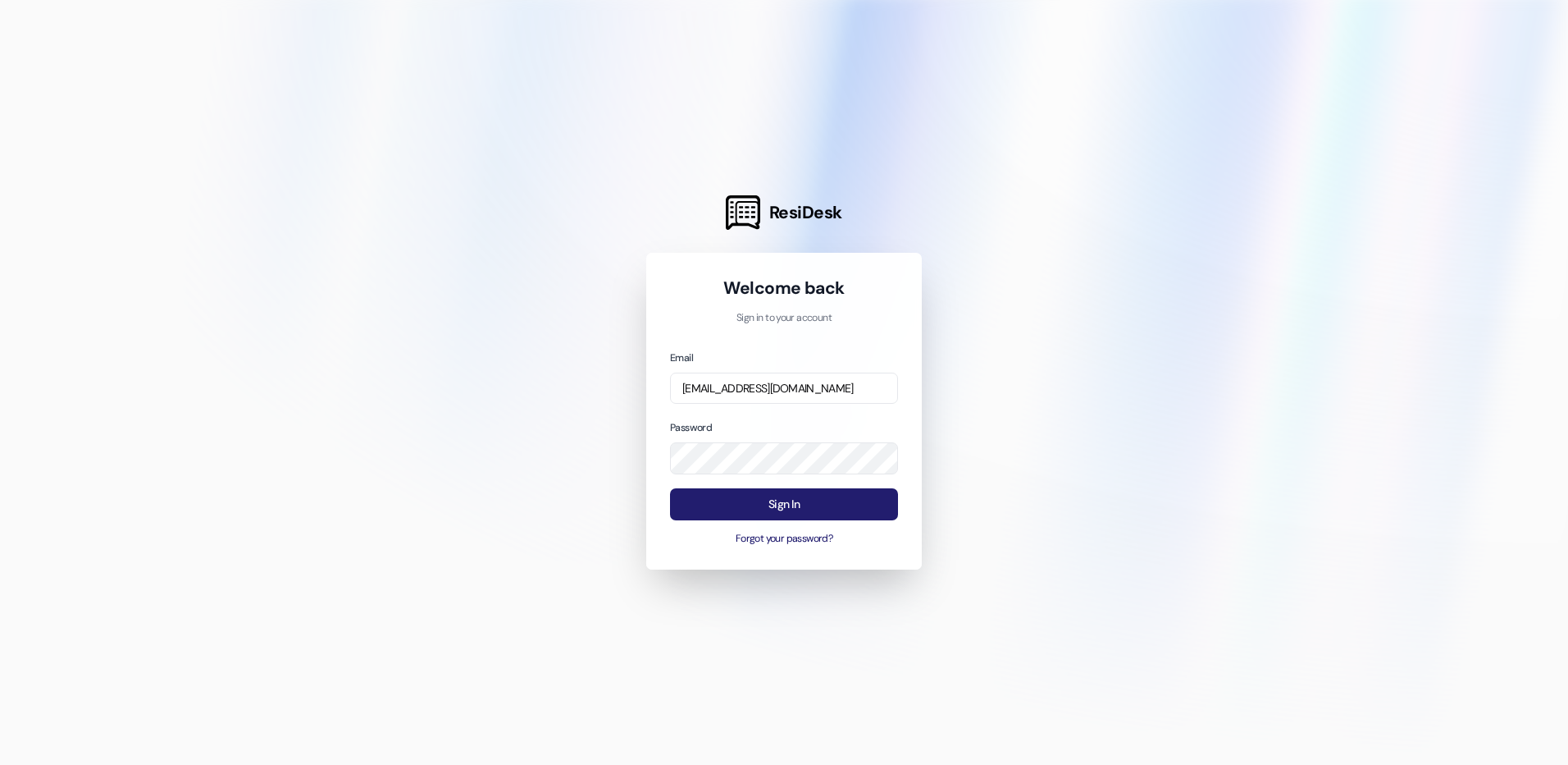
click at [808, 507] on button "Sign In" at bounding box center [784, 504] width 228 height 32
click at [801, 504] on button "Sign In" at bounding box center [784, 504] width 228 height 32
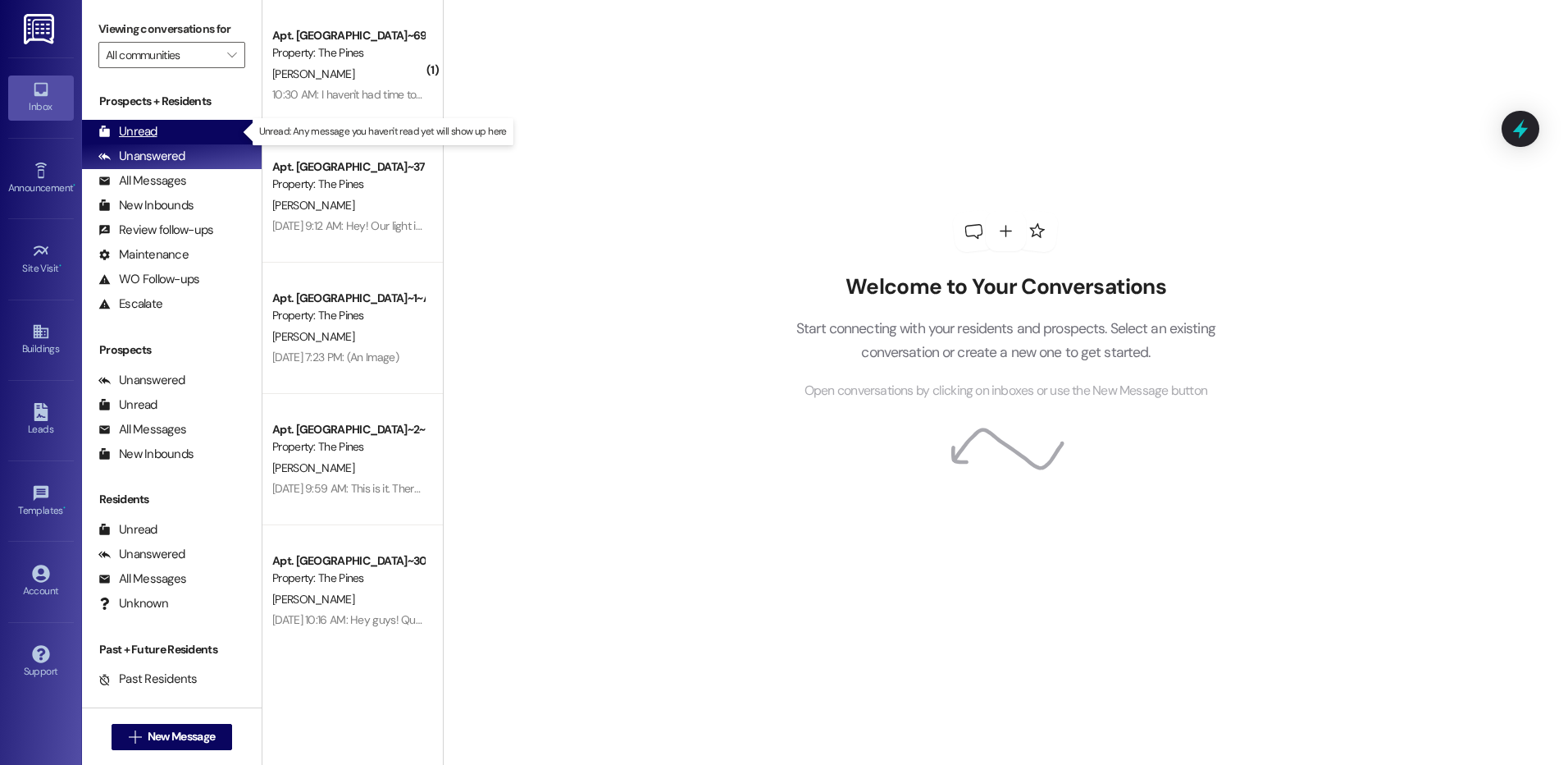
click at [159, 123] on div "Unread (0)" at bounding box center [171, 133] width 180 height 25
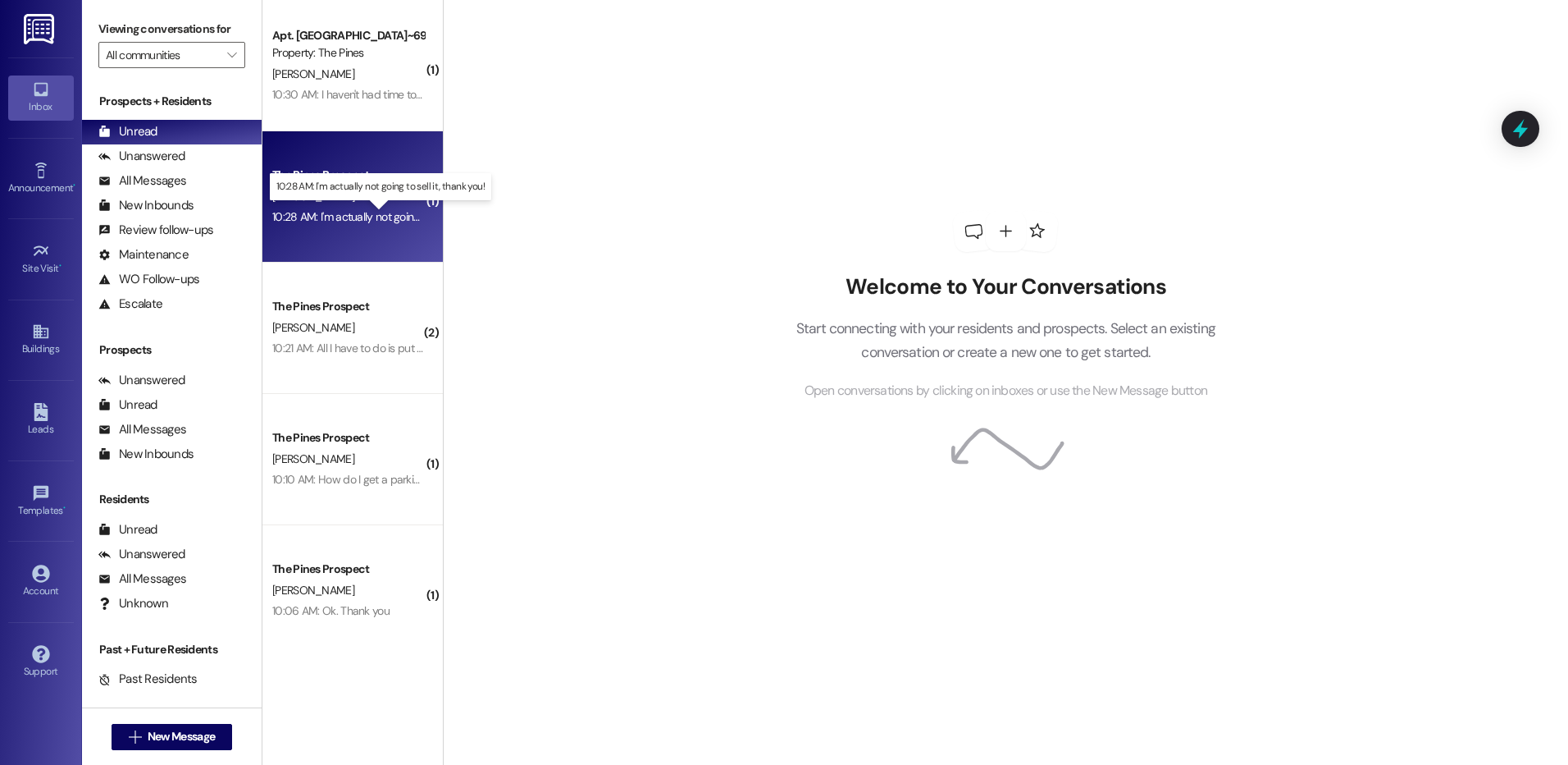
click at [343, 221] on div "10:28 AM: I'm actually not going to sell it, thank you! 10:28 AM: I'm actually …" at bounding box center [393, 217] width 240 height 15
